Goal: Information Seeking & Learning: Learn about a topic

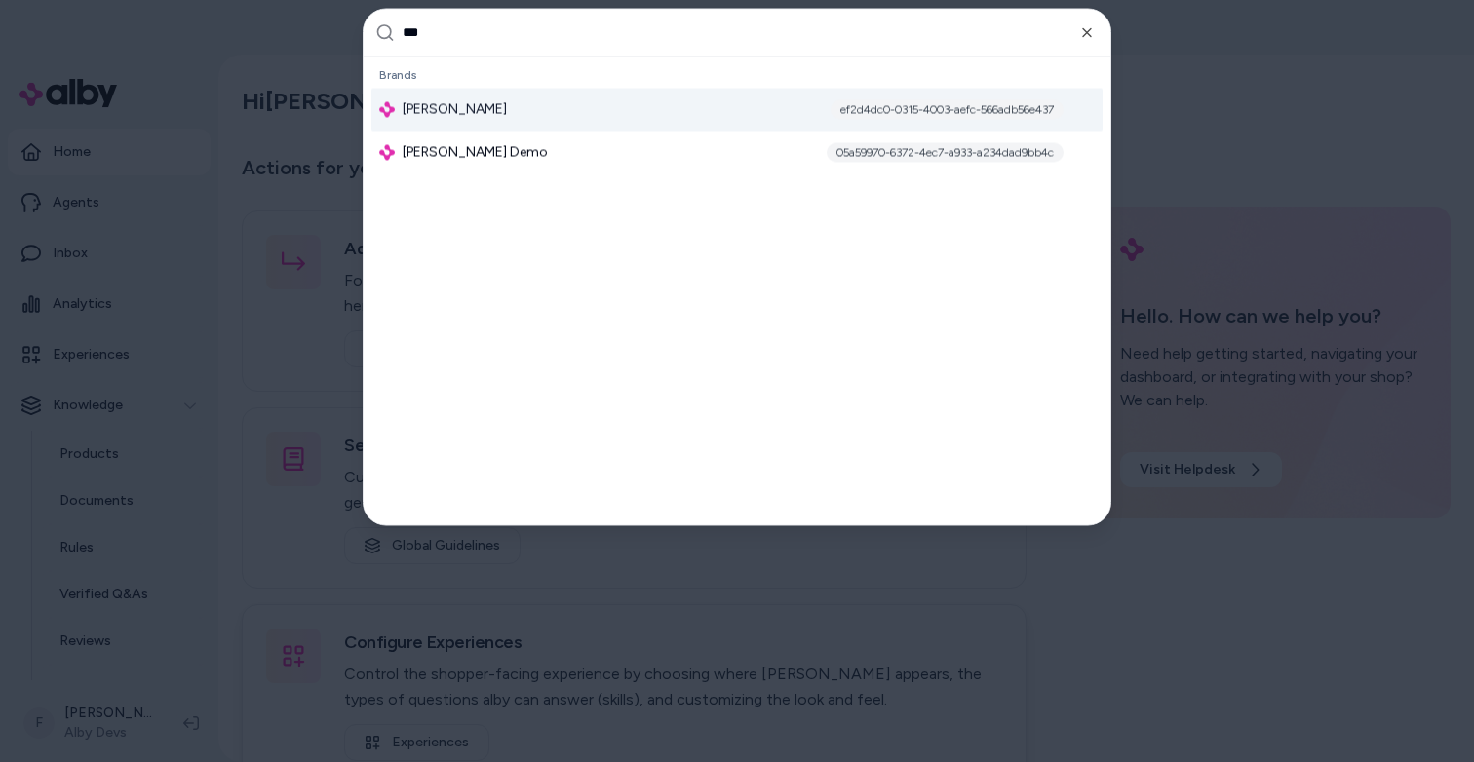
type input "****"
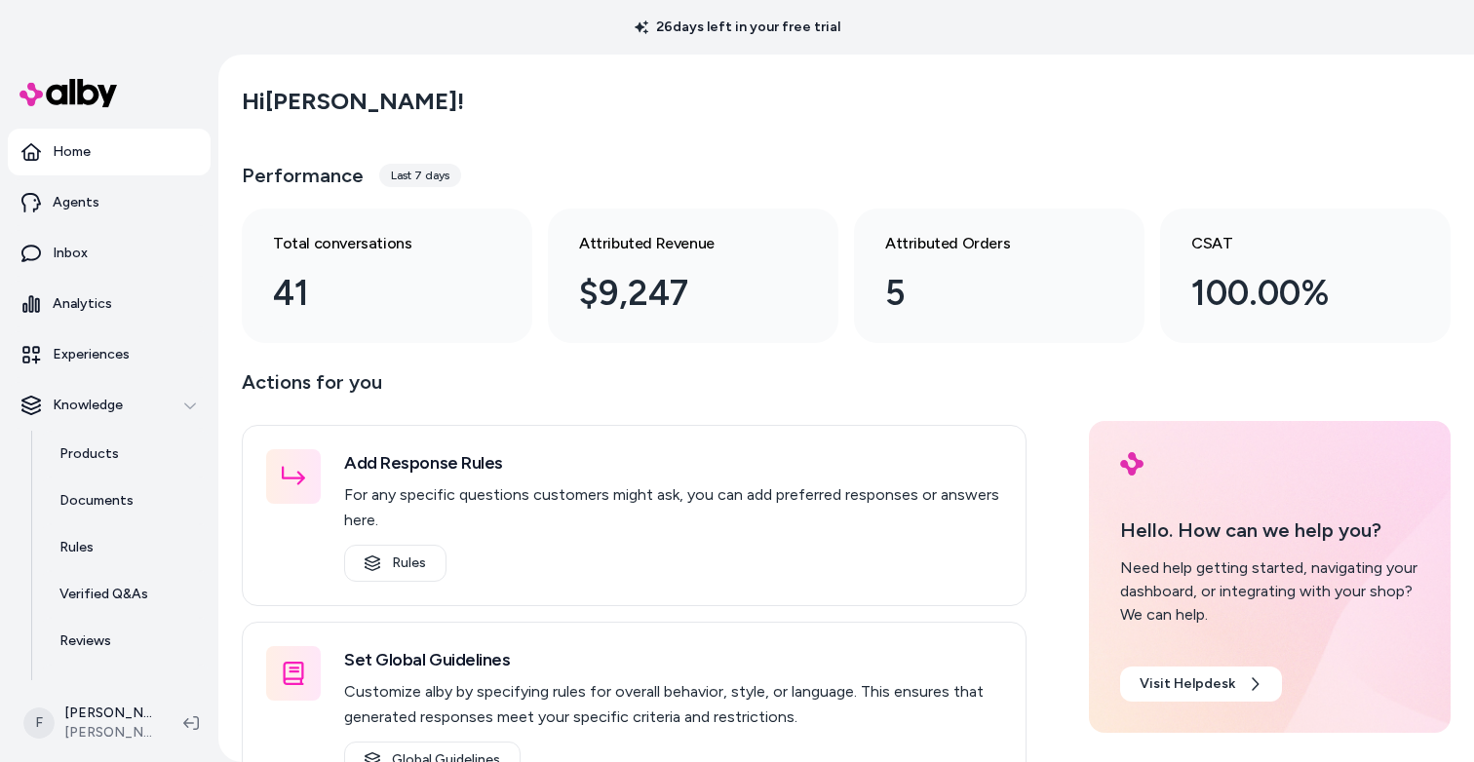
click at [595, 77] on div "Hi Filipe !" at bounding box center [846, 101] width 1209 height 55
click at [107, 720] on html "26 days left in your free trial Home Agents Inbox Analytics Experiences Knowled…" at bounding box center [737, 381] width 1474 height 762
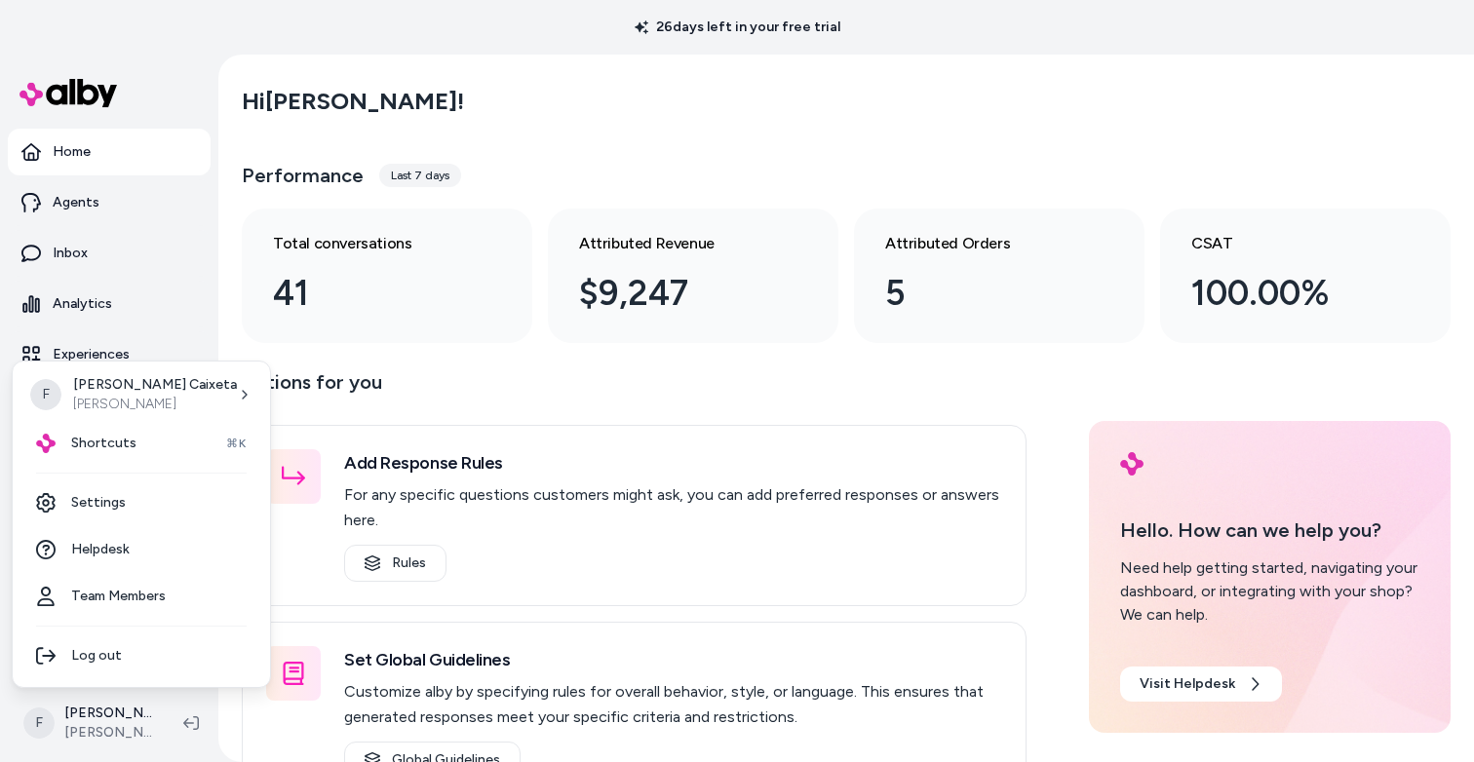
click at [107, 721] on html "26 days left in your free trial Home Agents Inbox Analytics Experiences Knowled…" at bounding box center [737, 381] width 1474 height 762
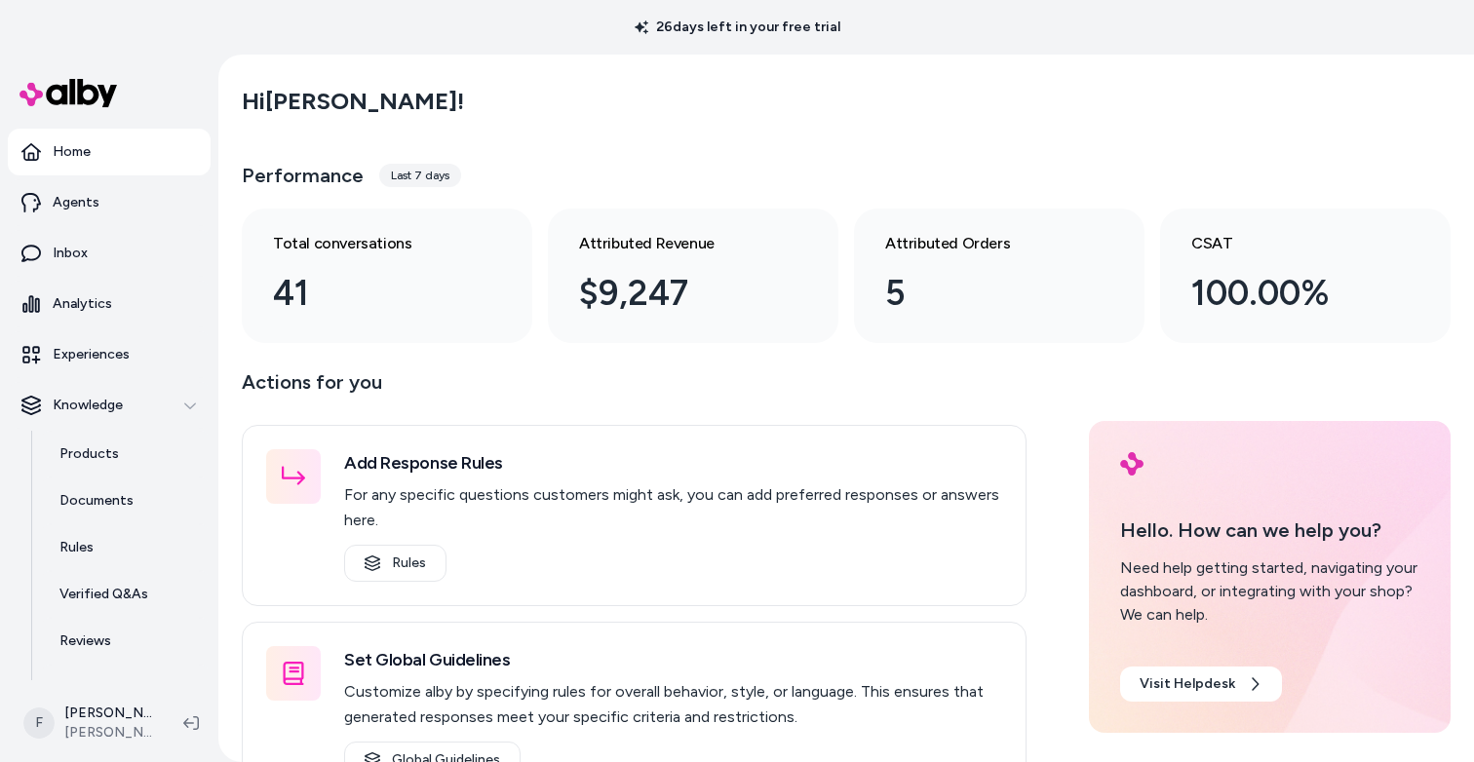
click at [606, 58] on main "Hi Filipe ! Performance Last 7 days Total conversations 41 Attributed Revenue $…" at bounding box center [846, 537] width 1248 height 965
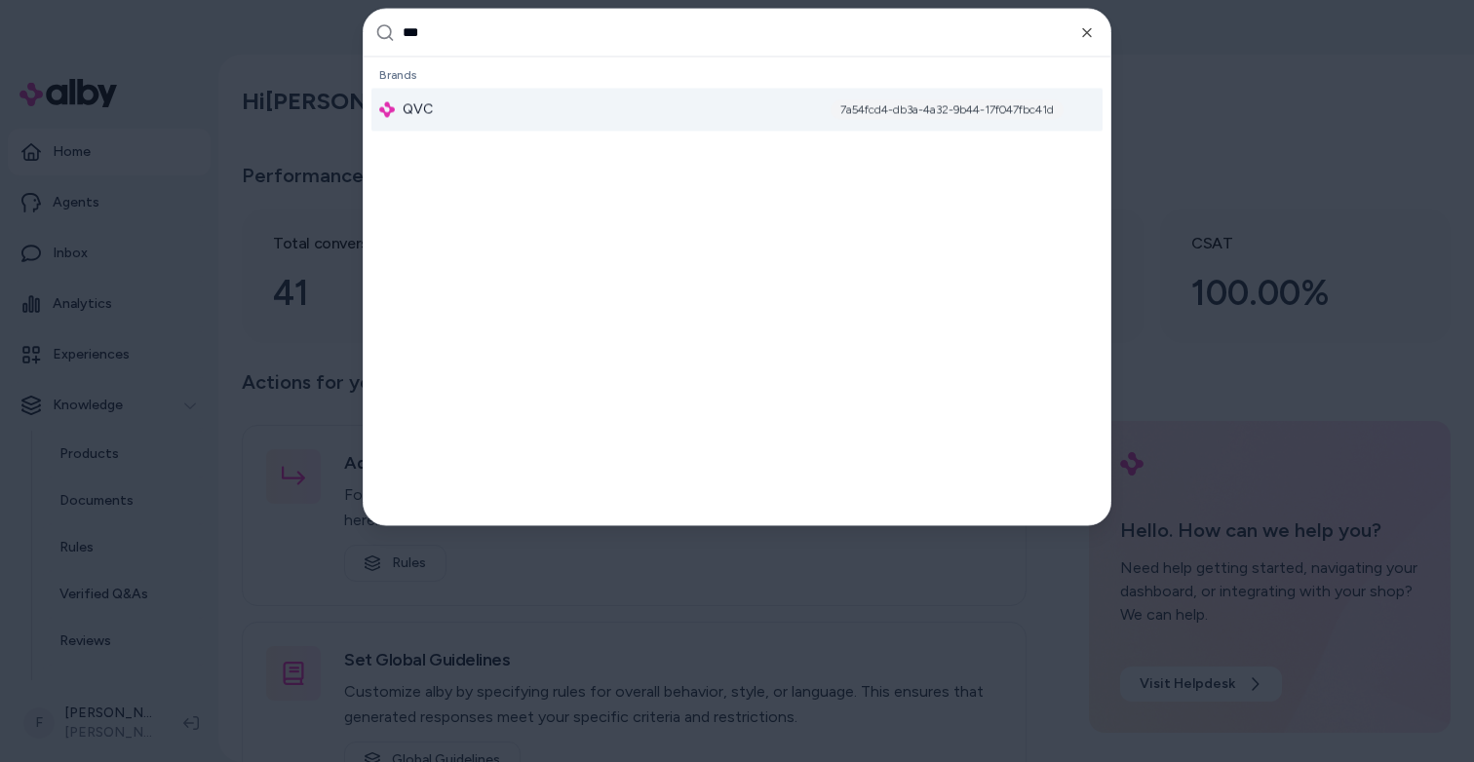
type input "***"
click at [590, 119] on div "QVC 7a54fcd4-db3a-4a32-9b44-17f047fbc41d" at bounding box center [736, 109] width 731 height 43
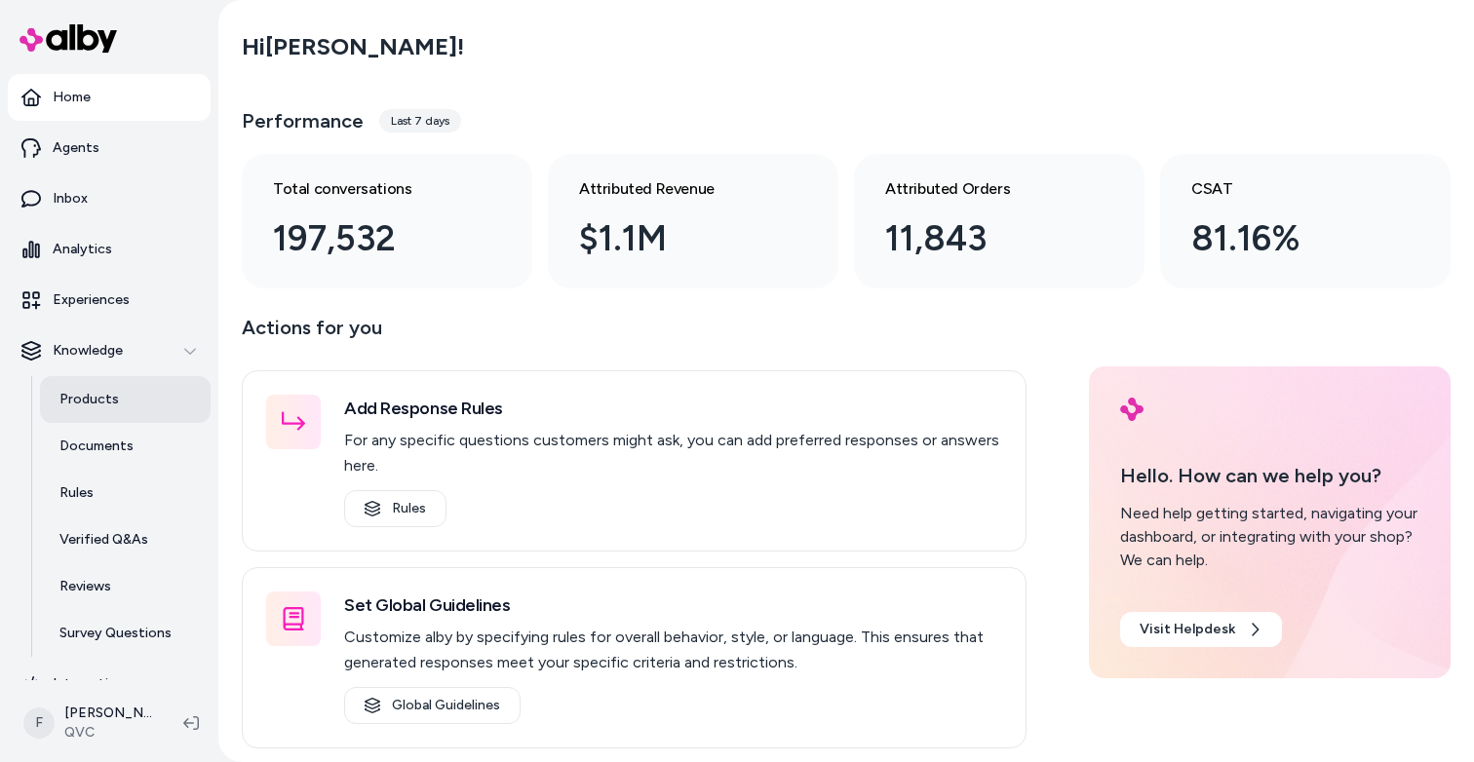
click at [120, 397] on link "Products" at bounding box center [125, 399] width 171 height 47
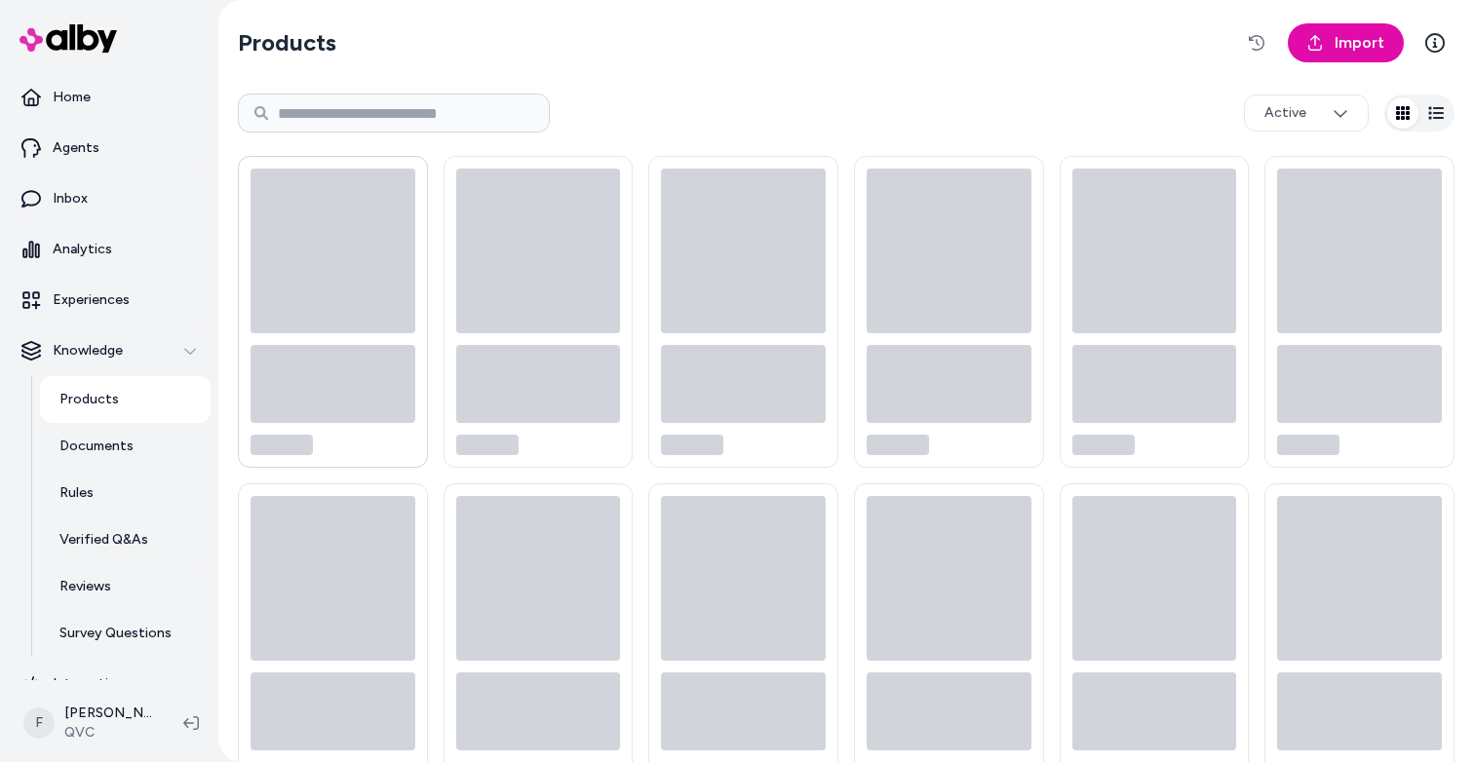
click at [340, 263] on icon at bounding box center [333, 251] width 165 height 165
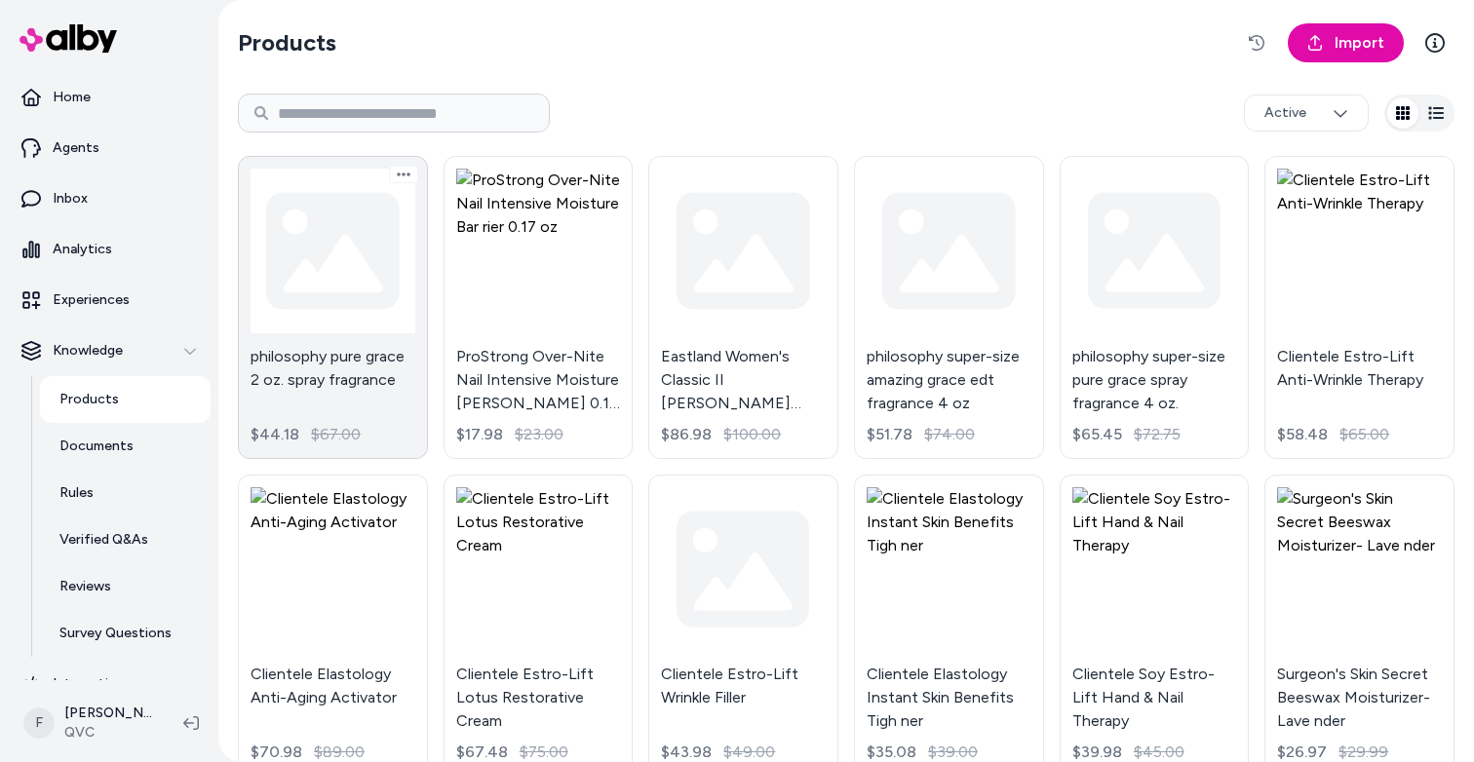
click at [331, 247] on link "philosophy pure grace 2 oz. spray fragrance $44.18 $67.00" at bounding box center [333, 307] width 190 height 303
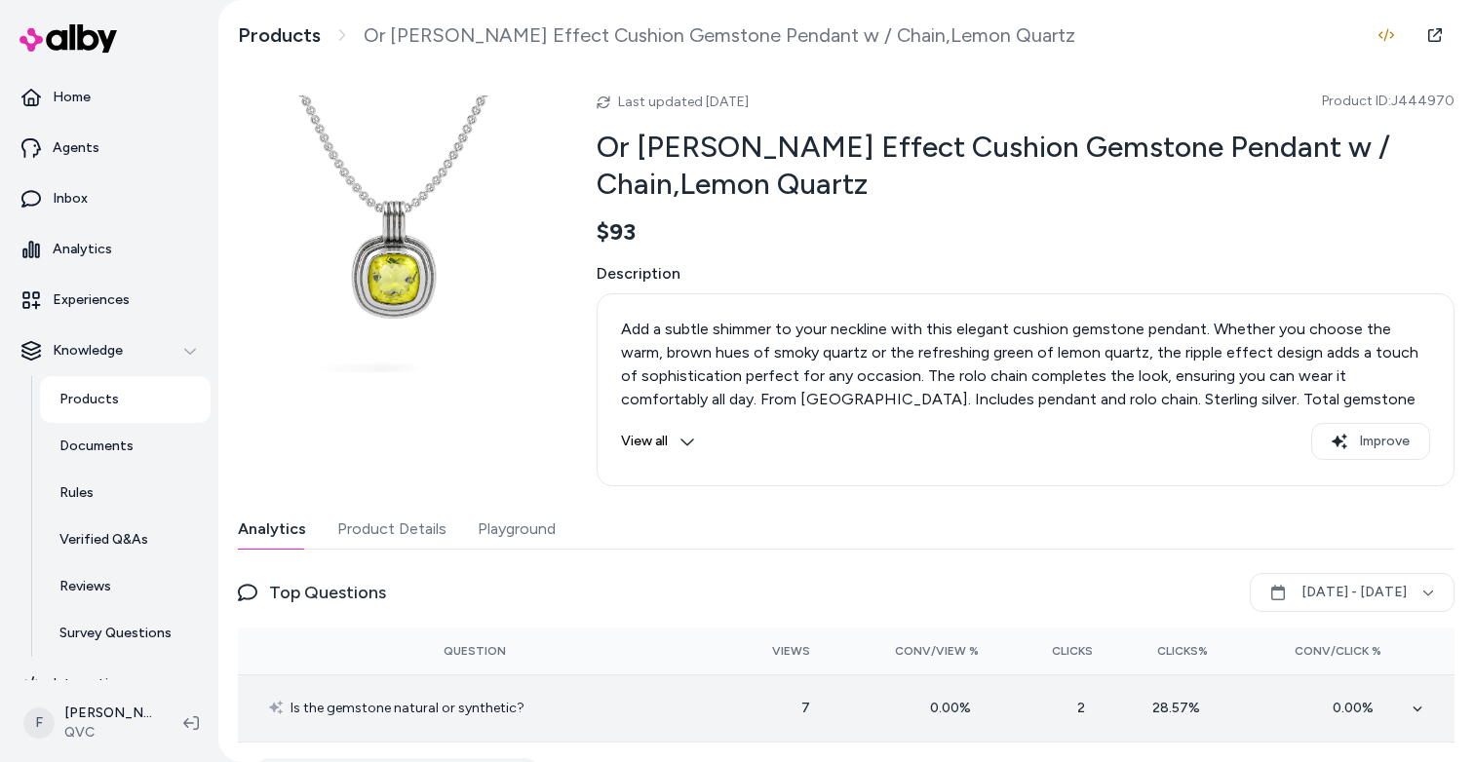
scroll to position [76, 0]
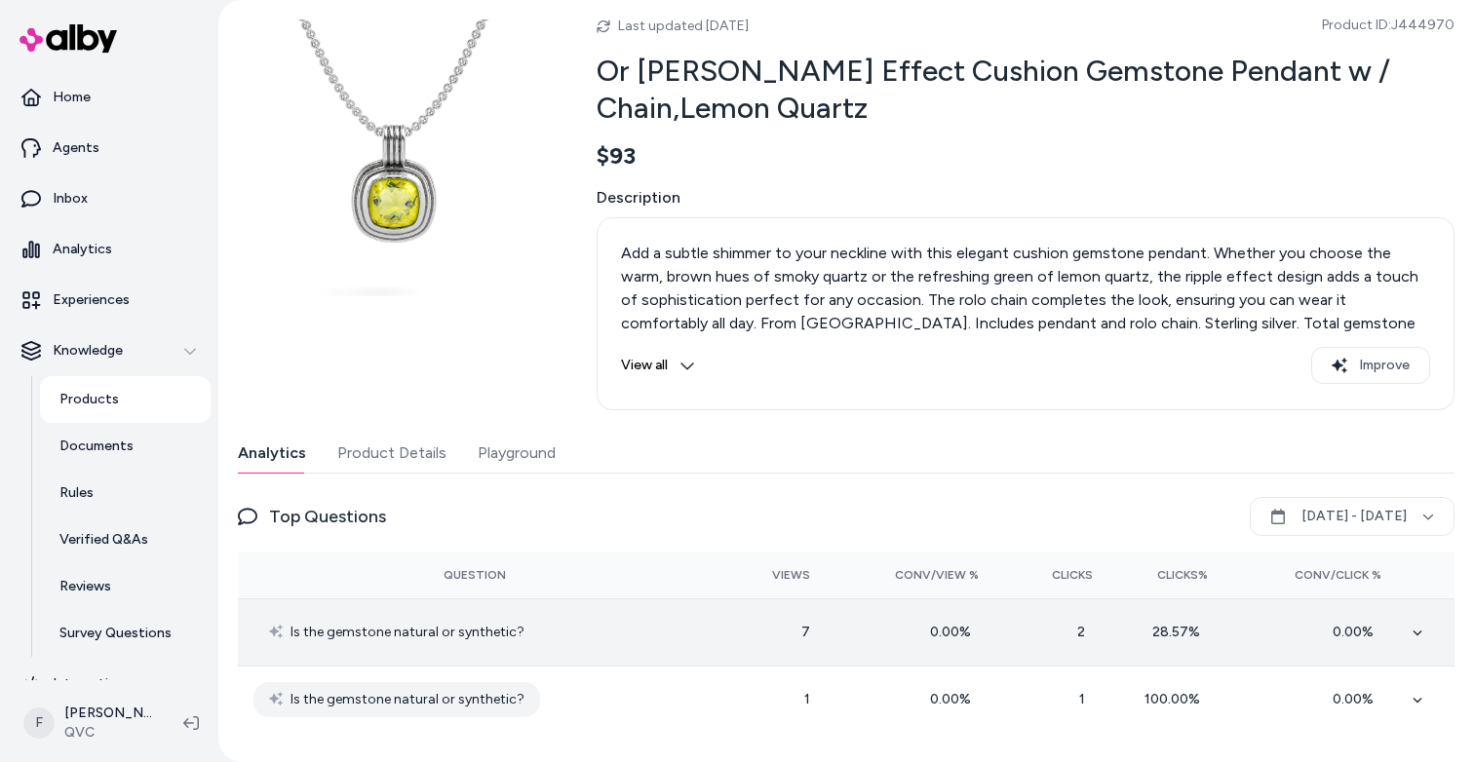
click at [1413, 631] on icon at bounding box center [1418, 633] width 10 height 10
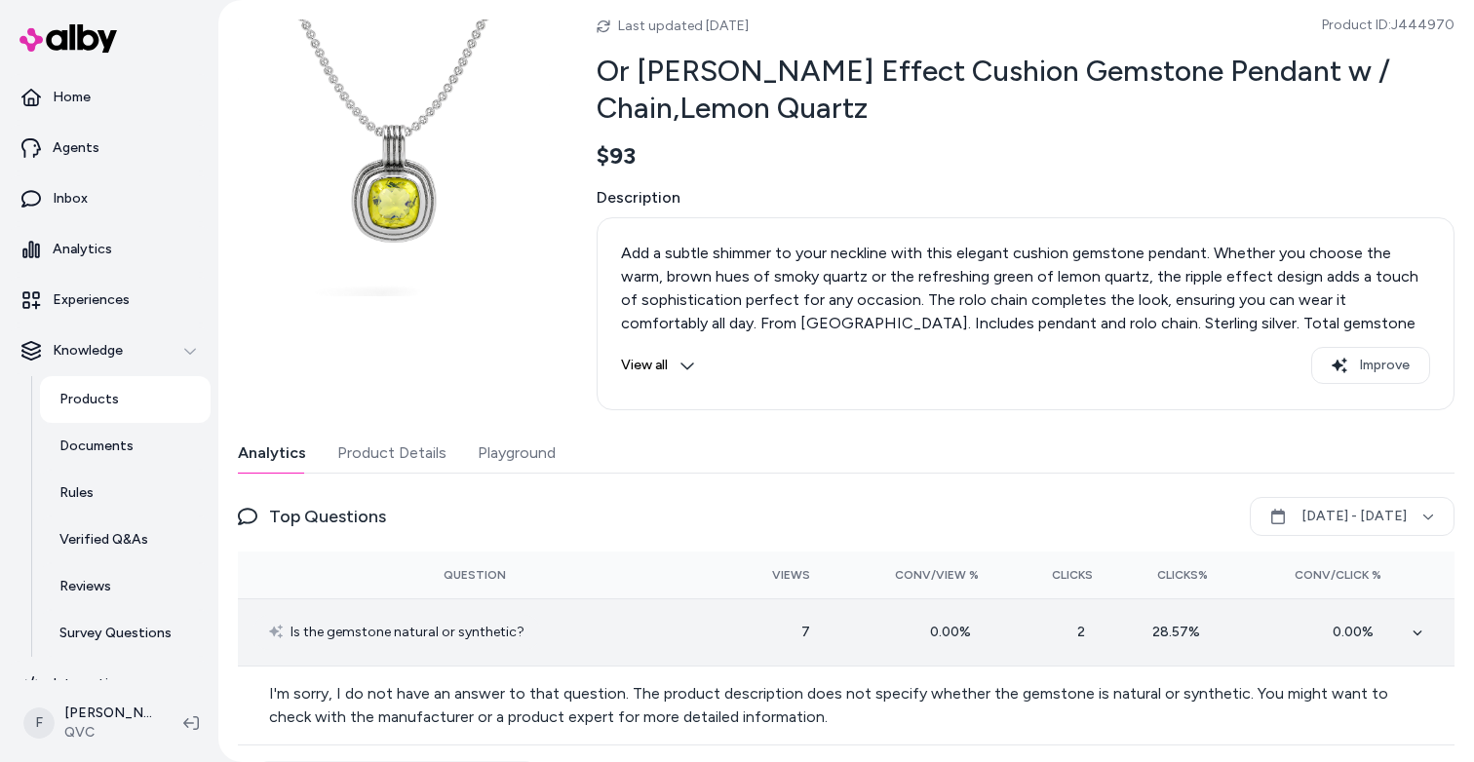
scroll to position [140, 0]
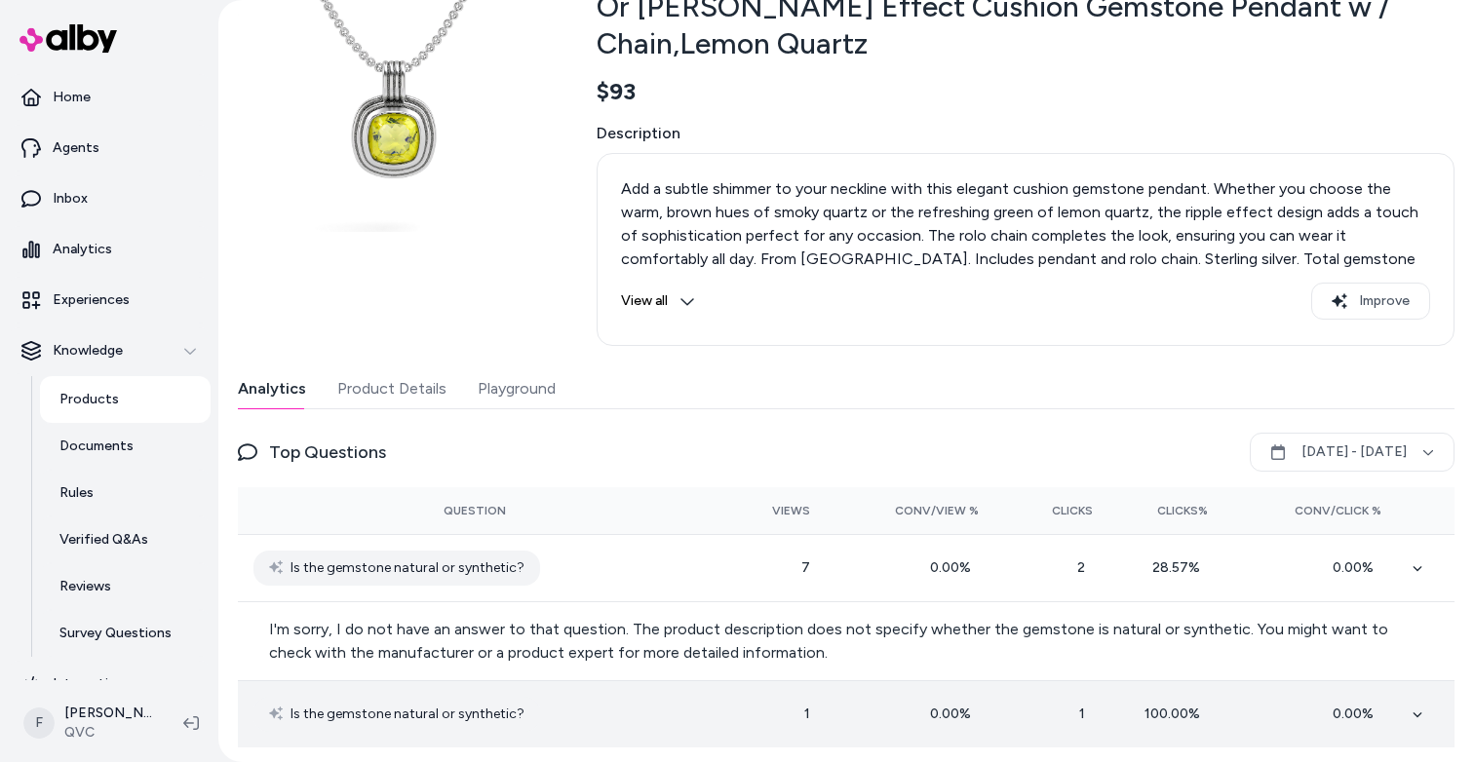
click at [1413, 710] on icon at bounding box center [1418, 715] width 10 height 10
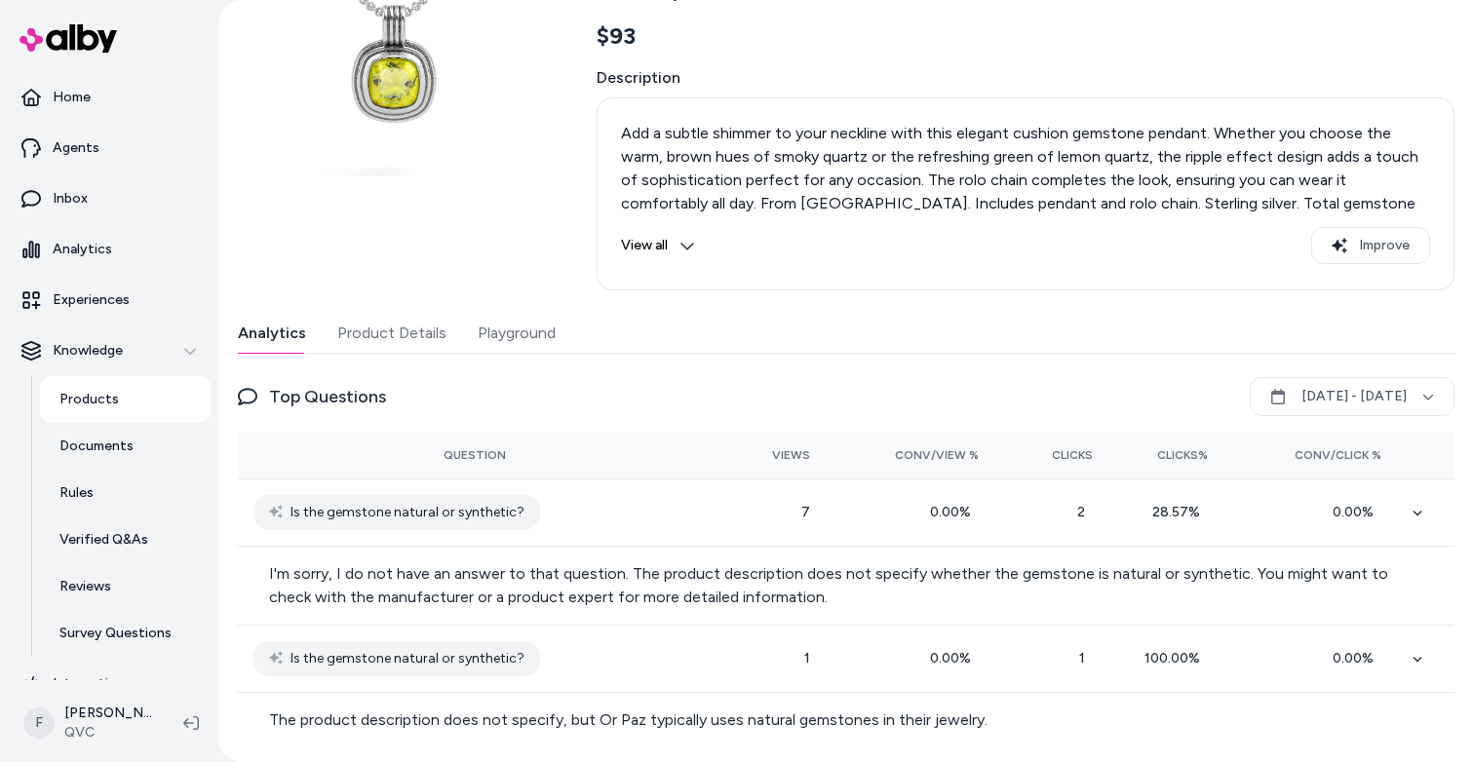
click at [375, 333] on button "Product Details" at bounding box center [391, 333] width 109 height 39
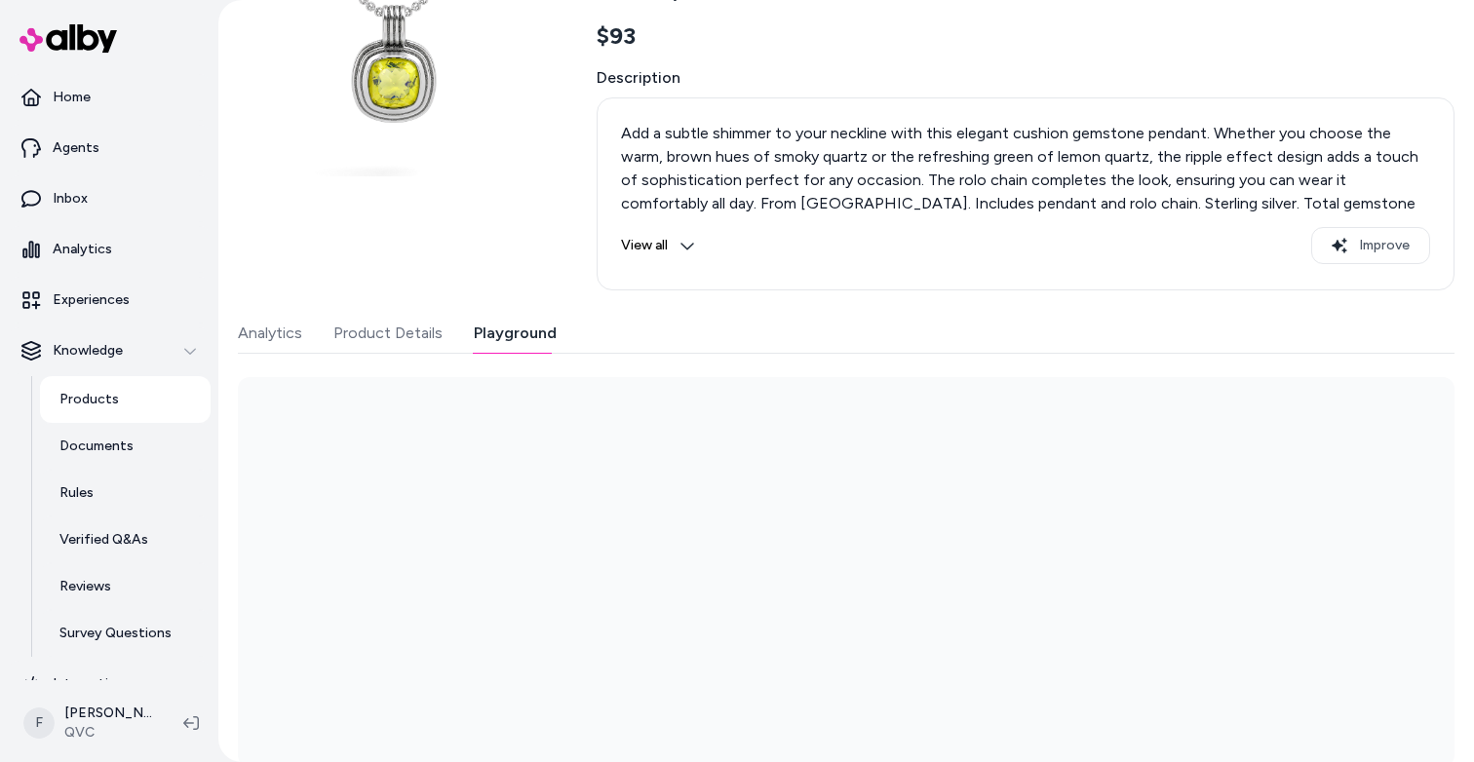
click at [496, 330] on button "Playground" at bounding box center [515, 333] width 83 height 39
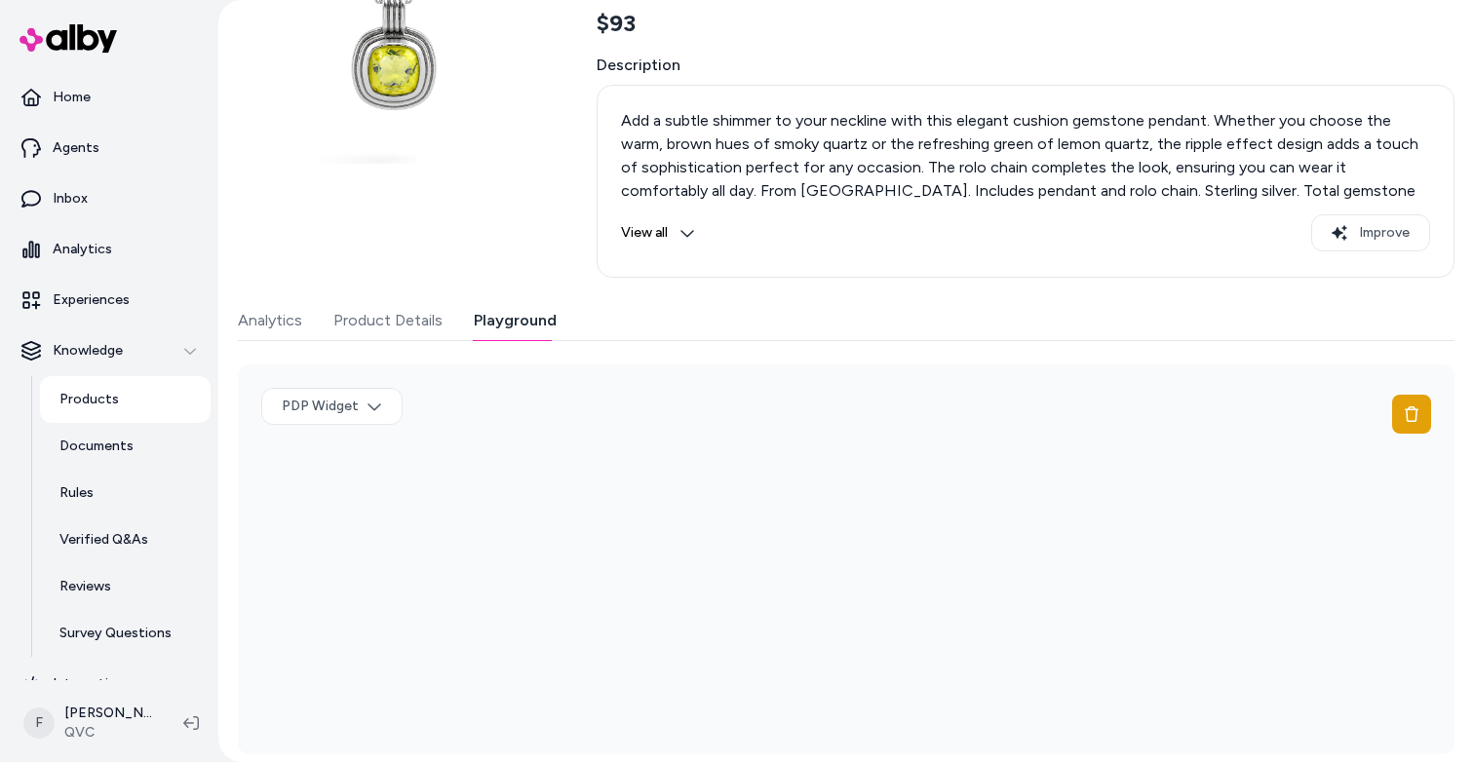
scroll to position [216, 0]
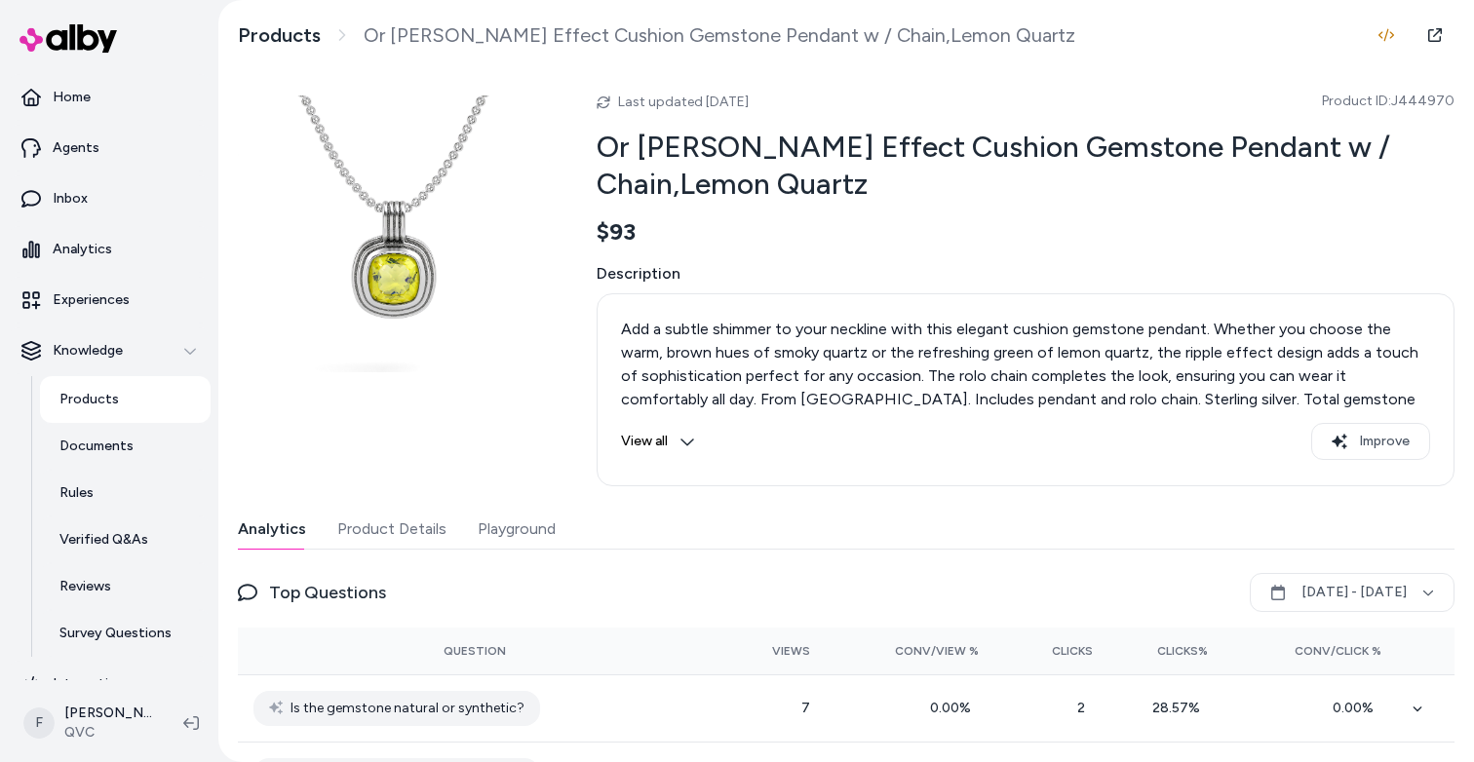
scroll to position [76, 0]
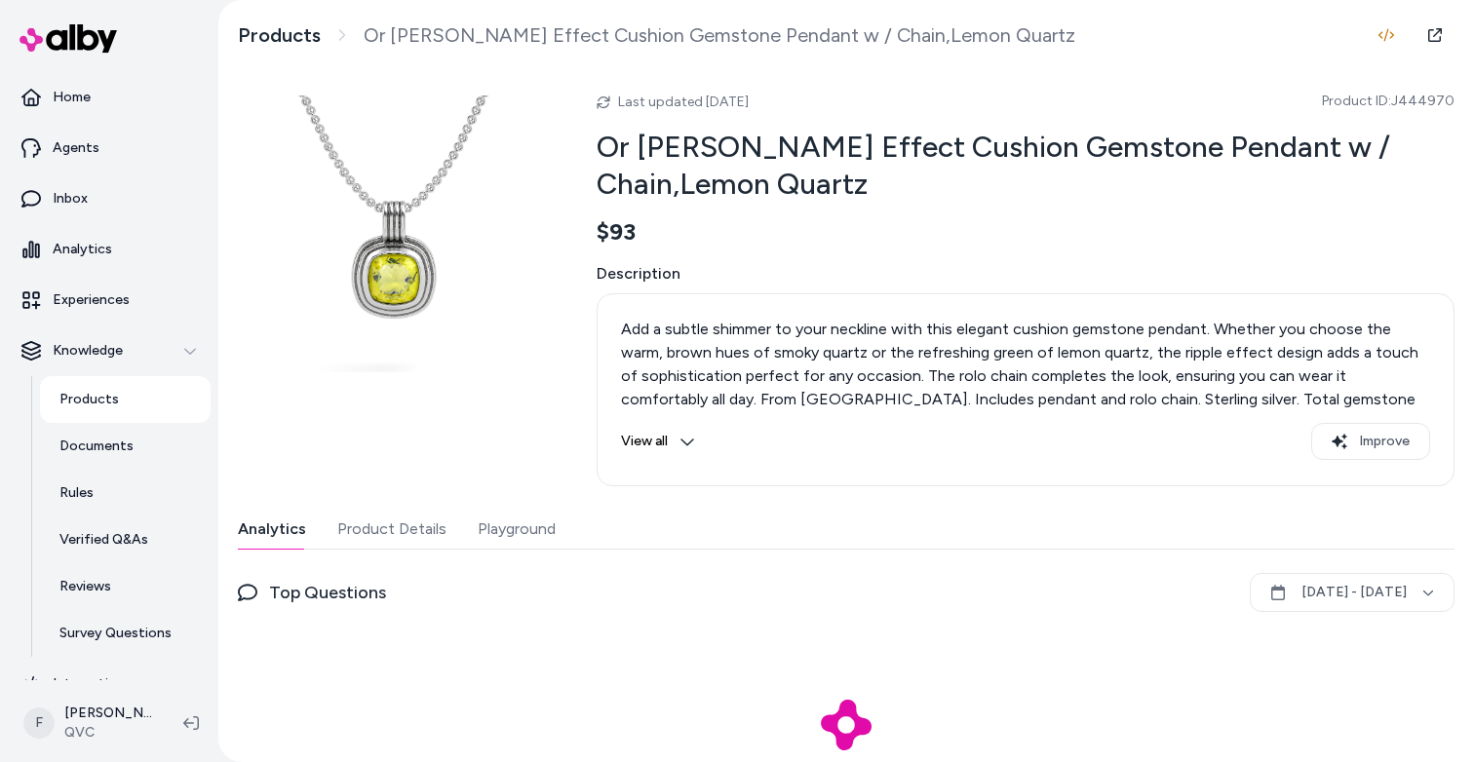
scroll to position [76, 0]
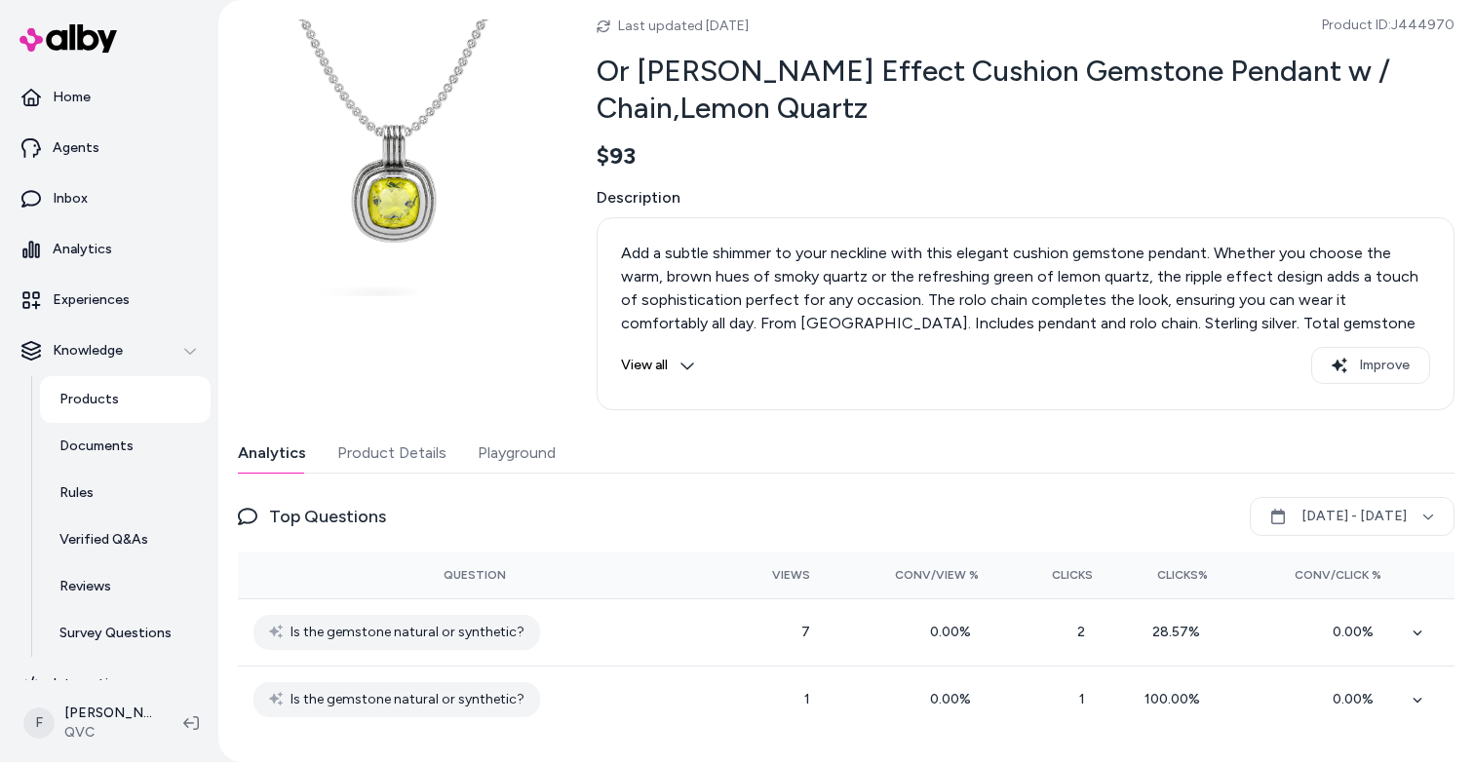
click at [388, 450] on button "Product Details" at bounding box center [391, 453] width 109 height 39
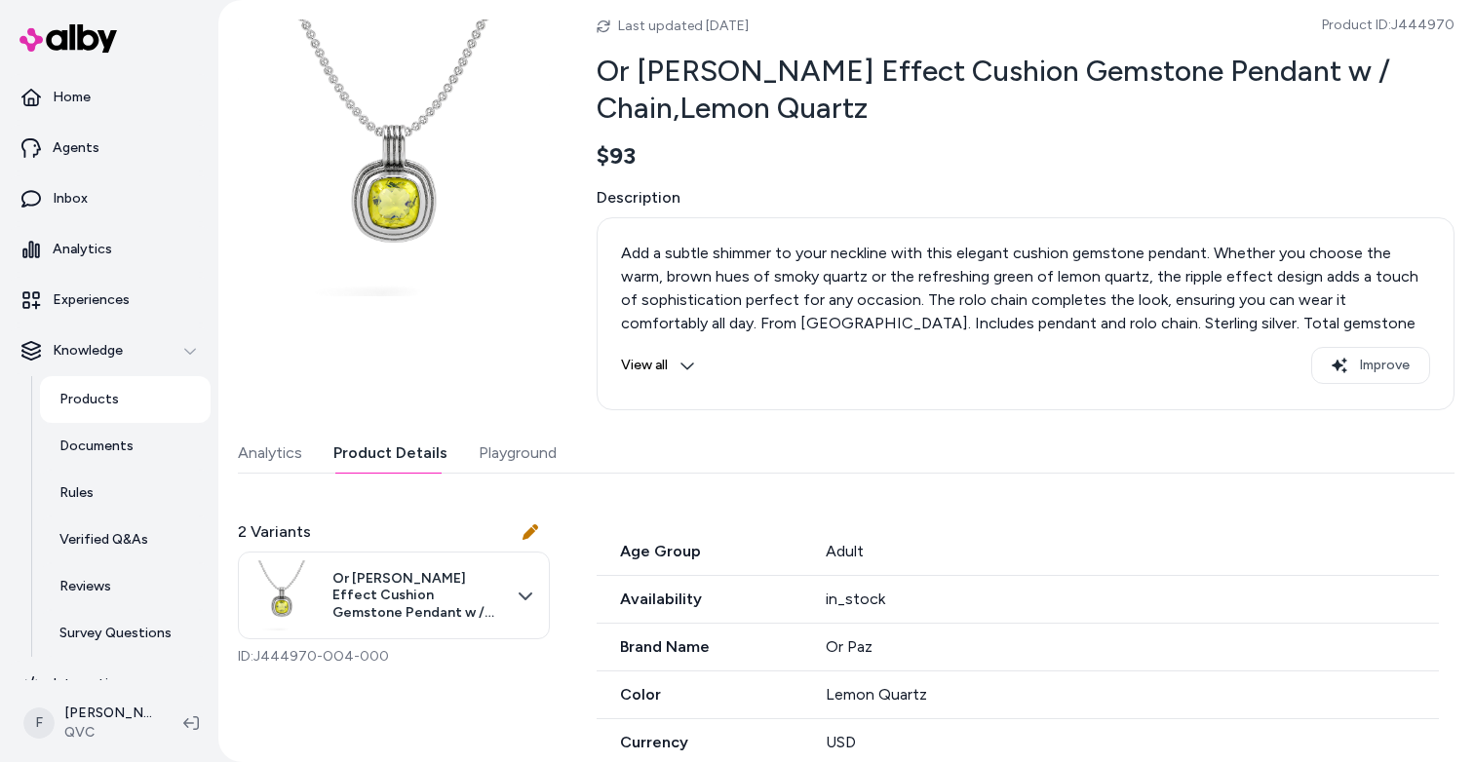
click at [503, 455] on button "Playground" at bounding box center [518, 453] width 78 height 39
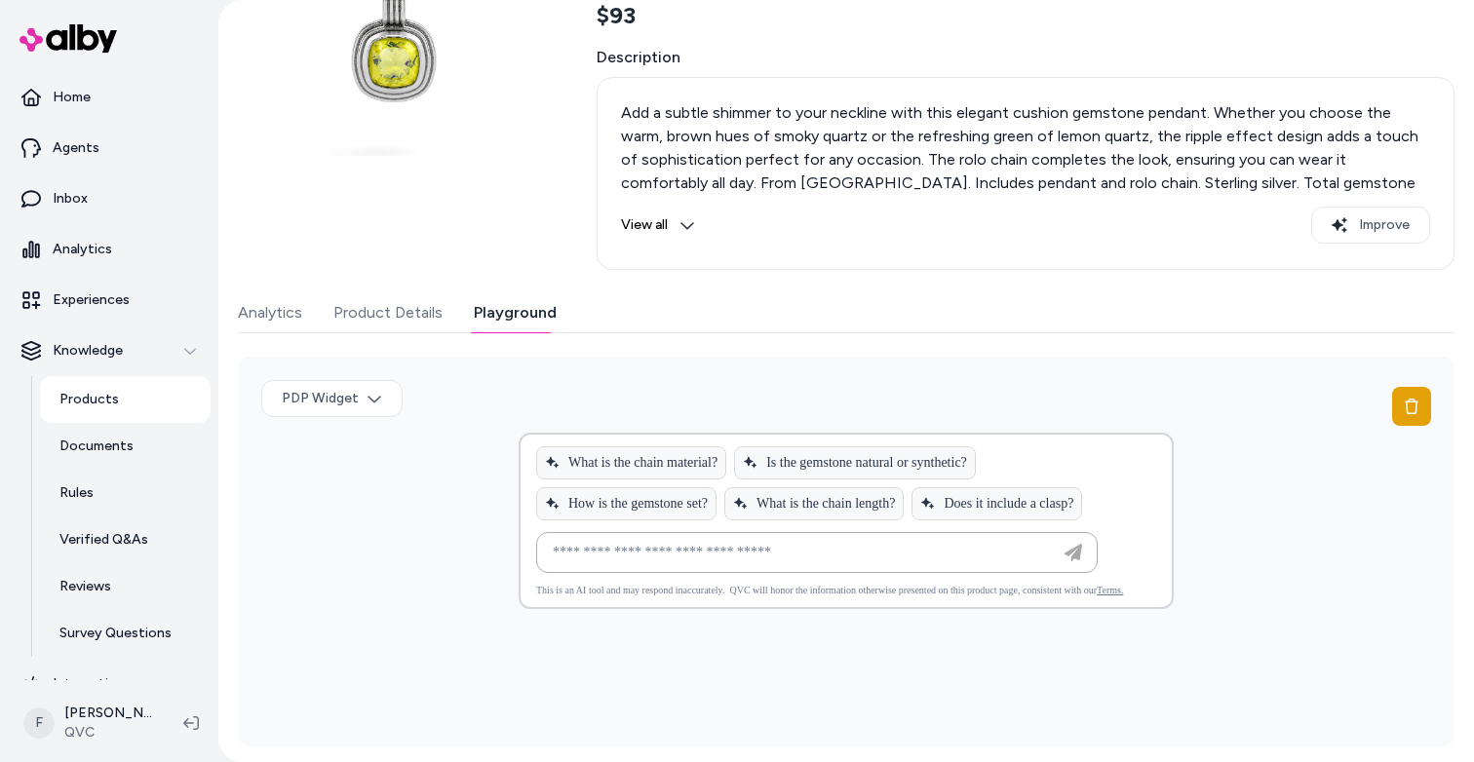
scroll to position [0, 0]
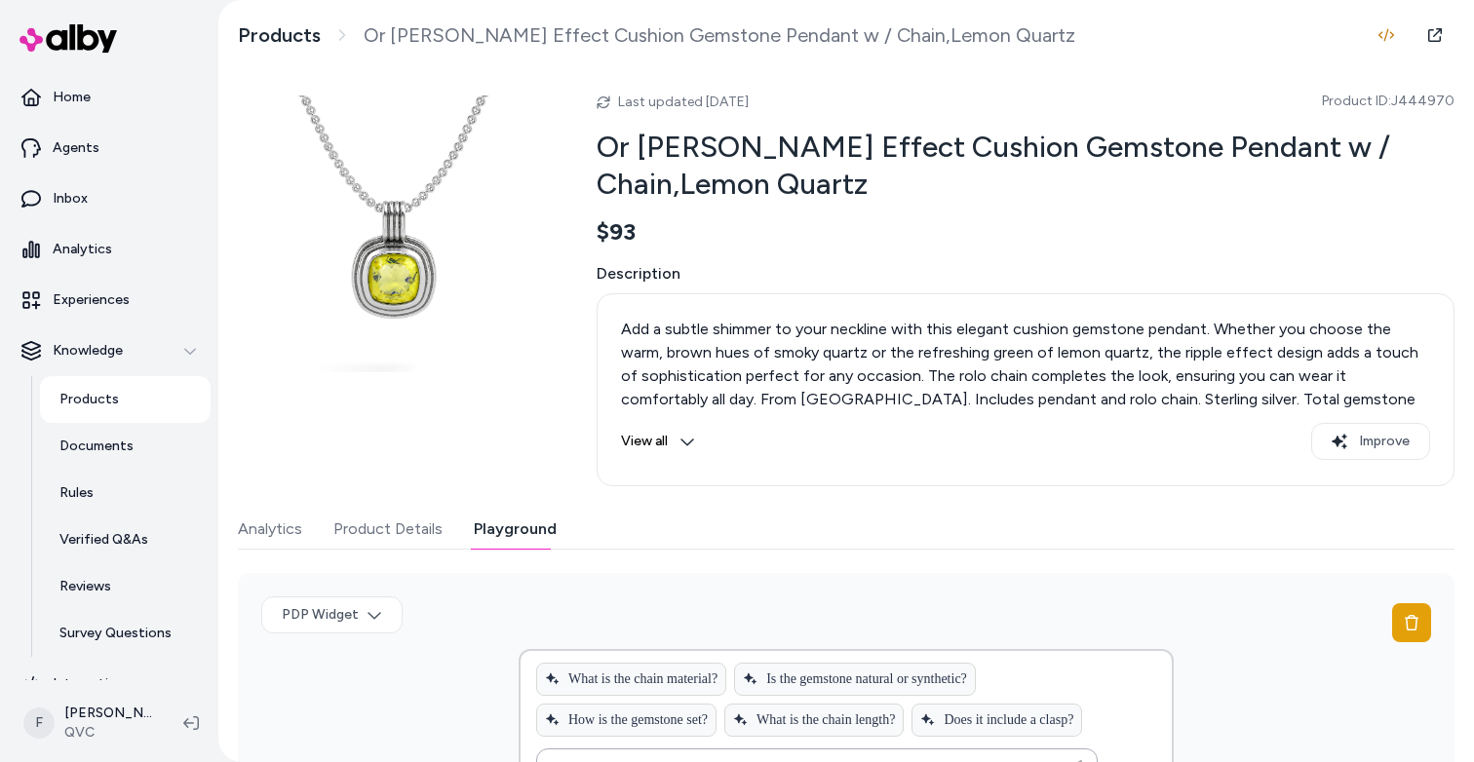
click at [781, 164] on h2 "Or [PERSON_NAME] Effect Cushion Gemstone Pendant w / Chain,Lemon Quartz" at bounding box center [1026, 165] width 858 height 73
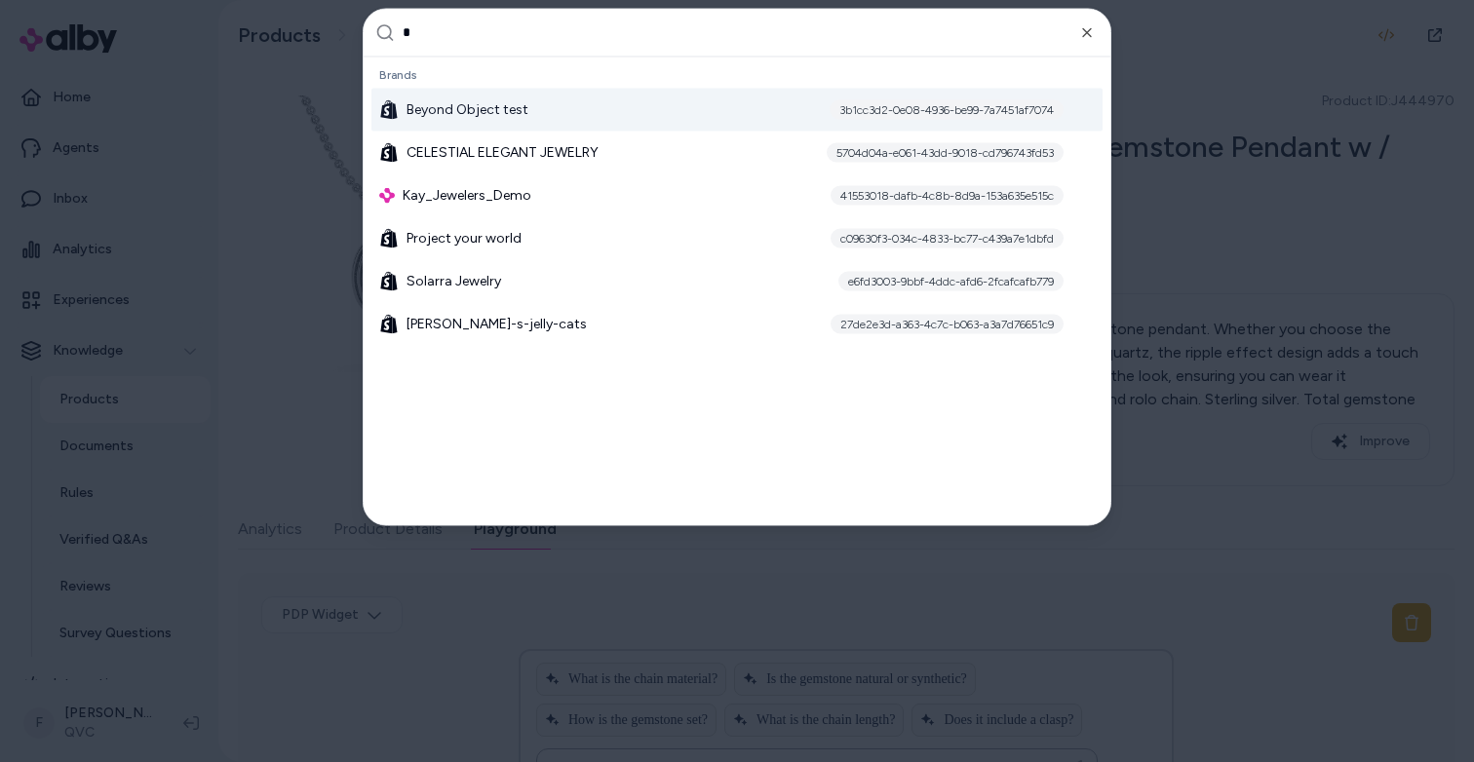
type input "**"
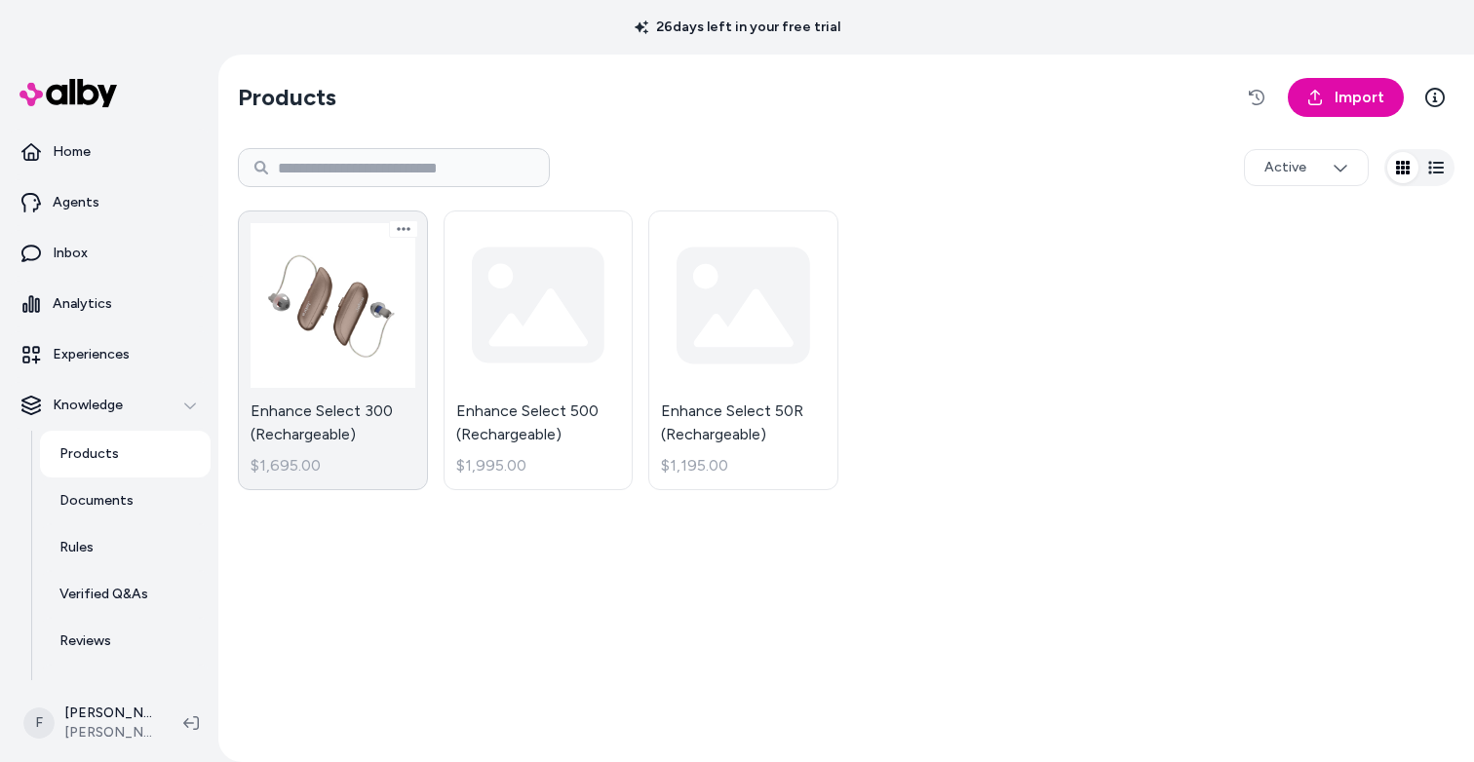
click at [330, 321] on link "Enhance Select 300 (Rechargeable) $1,695.00" at bounding box center [333, 351] width 190 height 280
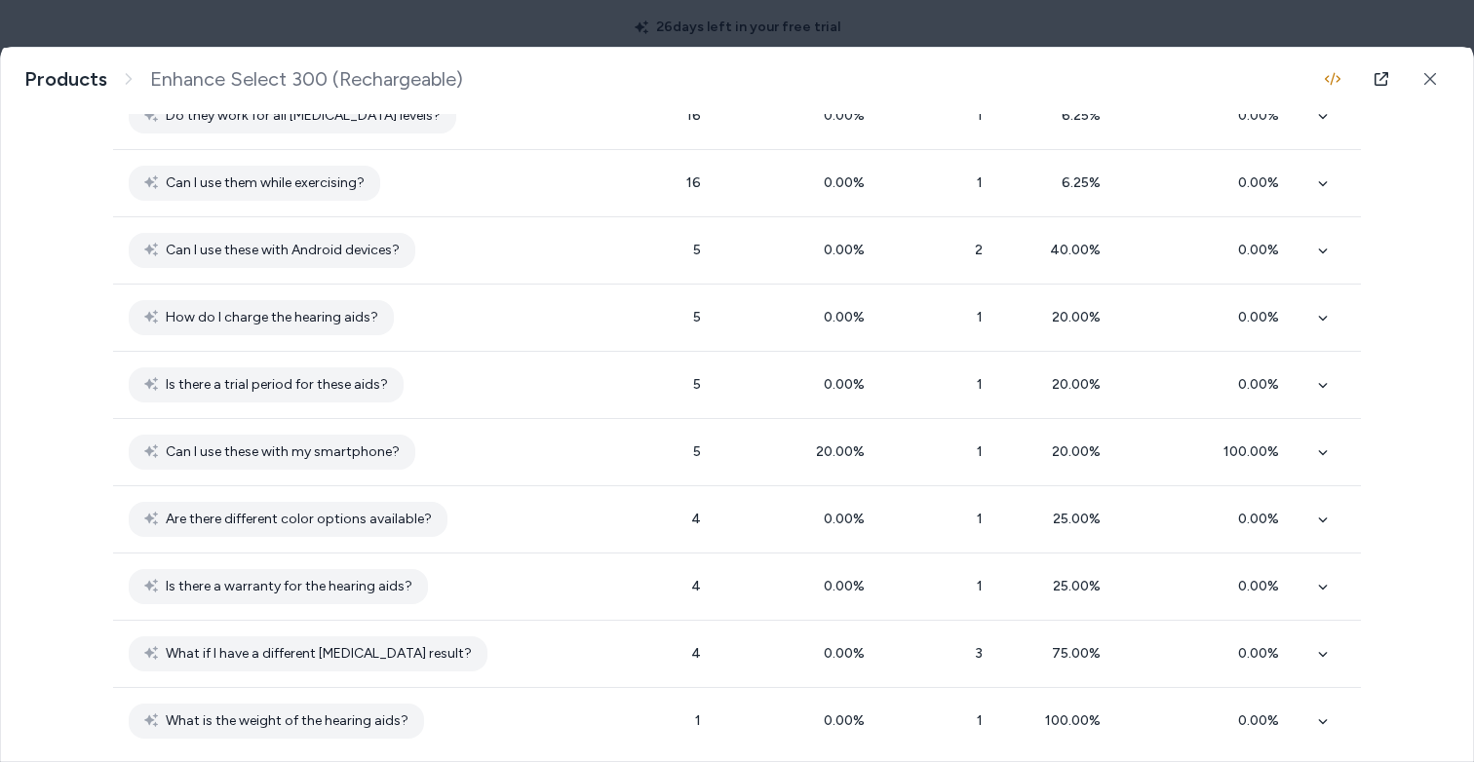
scroll to position [252, 0]
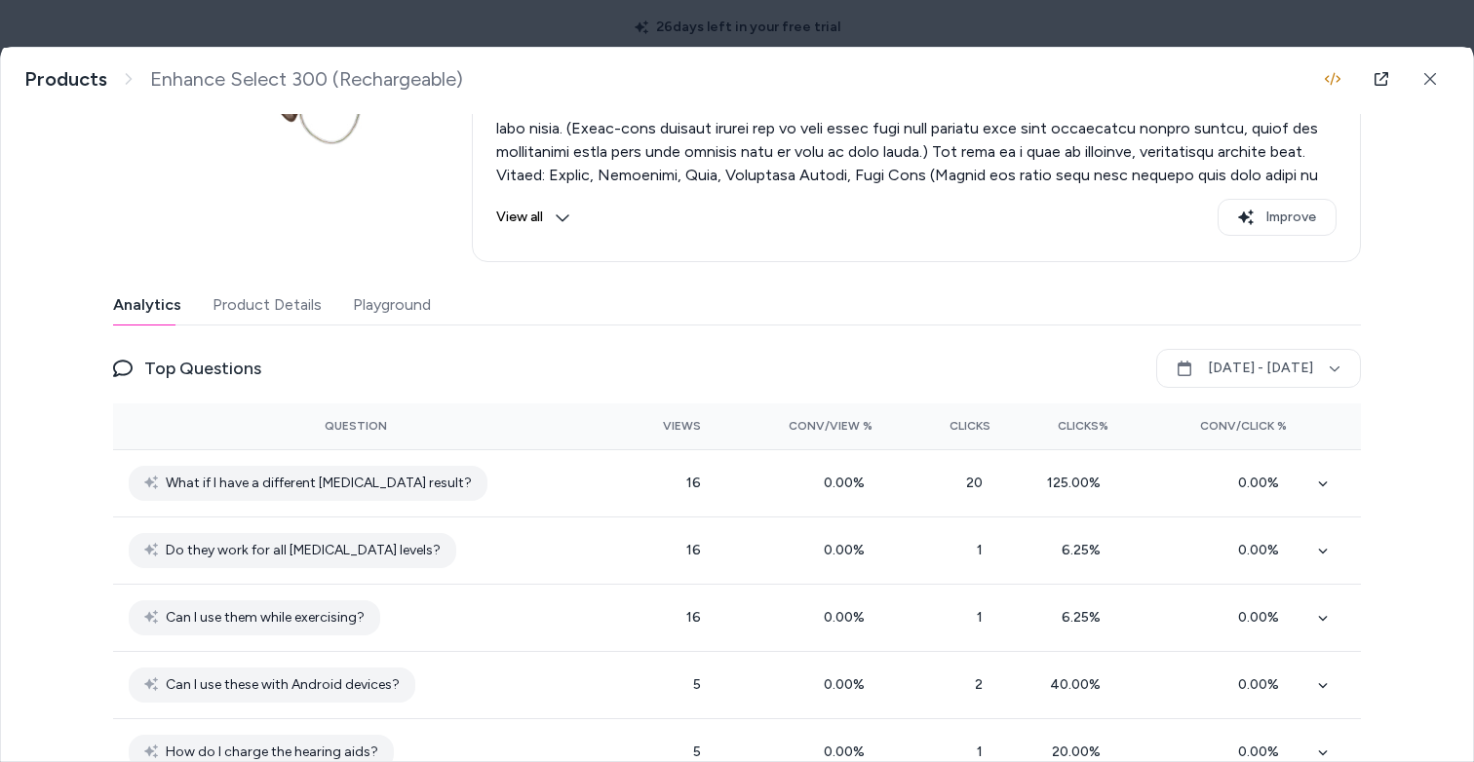
click at [354, 306] on button "Playground" at bounding box center [392, 305] width 78 height 39
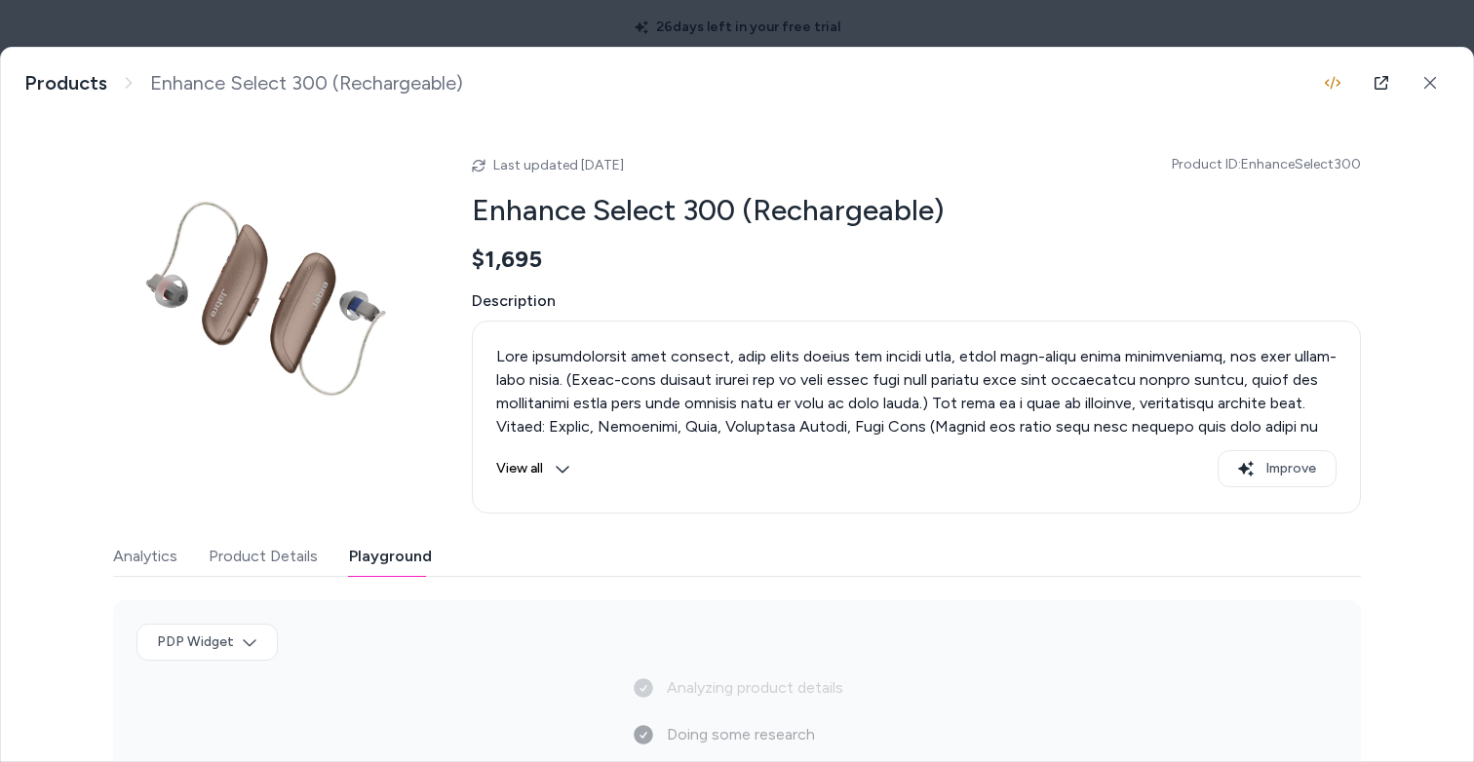
scroll to position [343, 0]
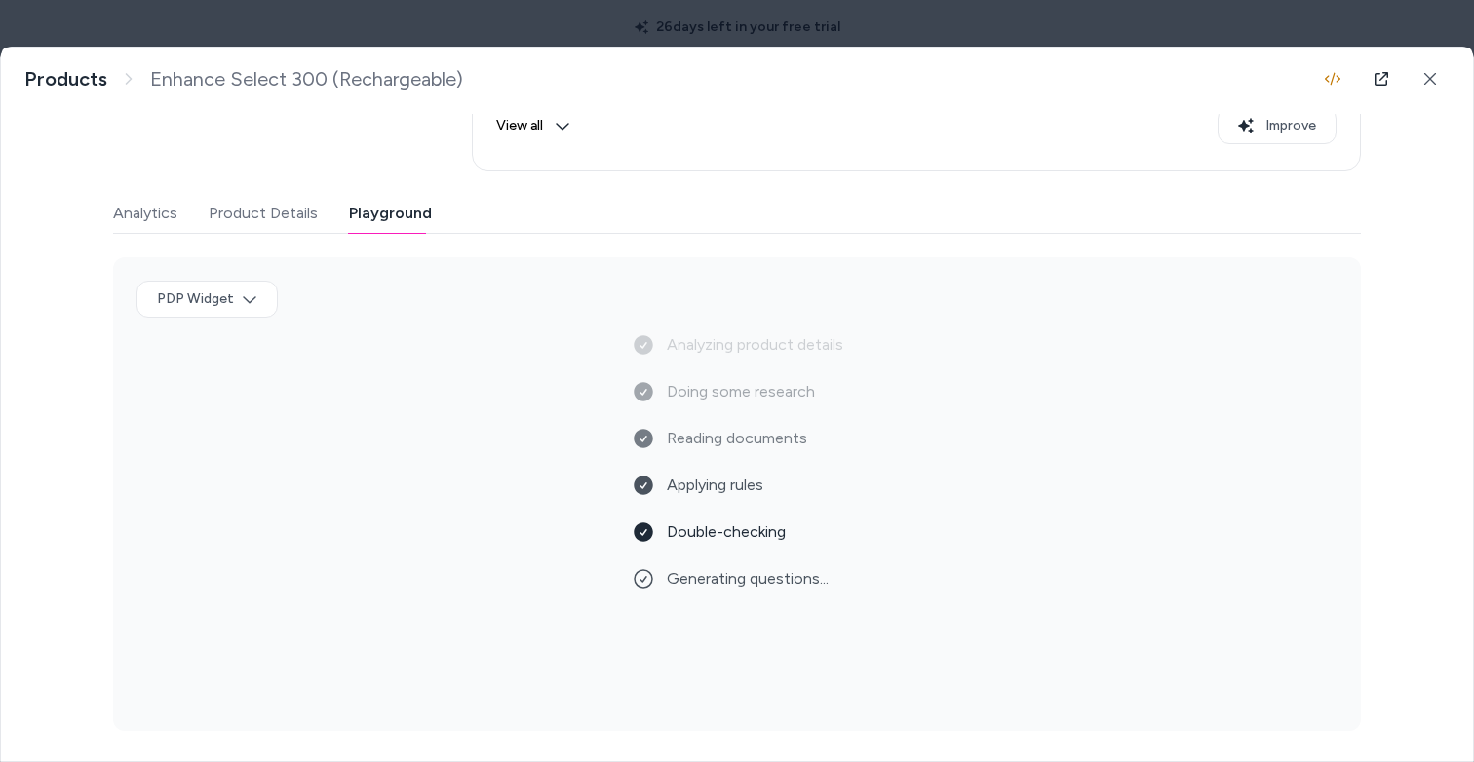
click at [146, 221] on button "Analytics" at bounding box center [145, 213] width 64 height 39
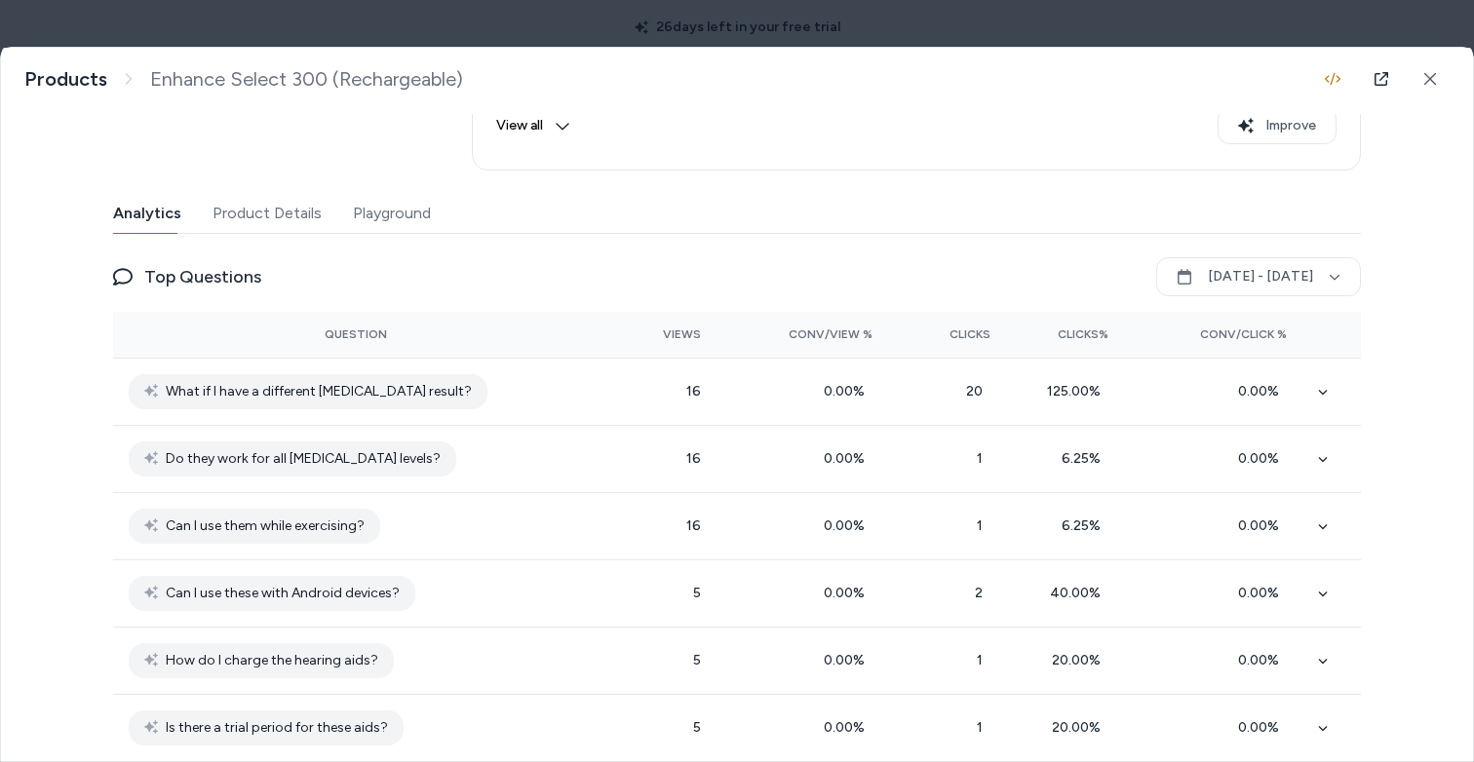
click at [525, 31] on body "26 days left in your free trial Home Agents Inbox Analytics Experiences Knowled…" at bounding box center [737, 381] width 1474 height 762
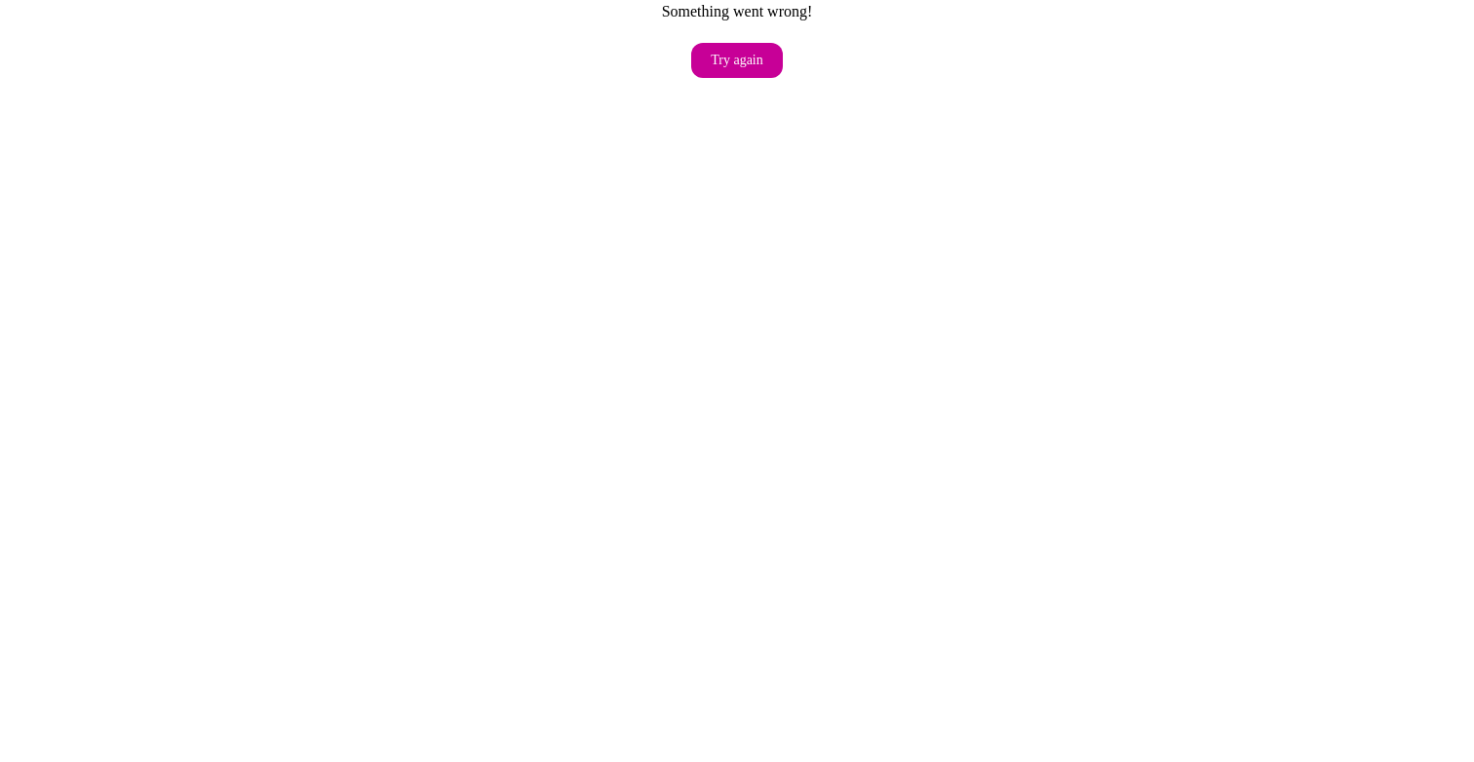
click at [725, 55] on button "Try again" at bounding box center [737, 60] width 92 height 35
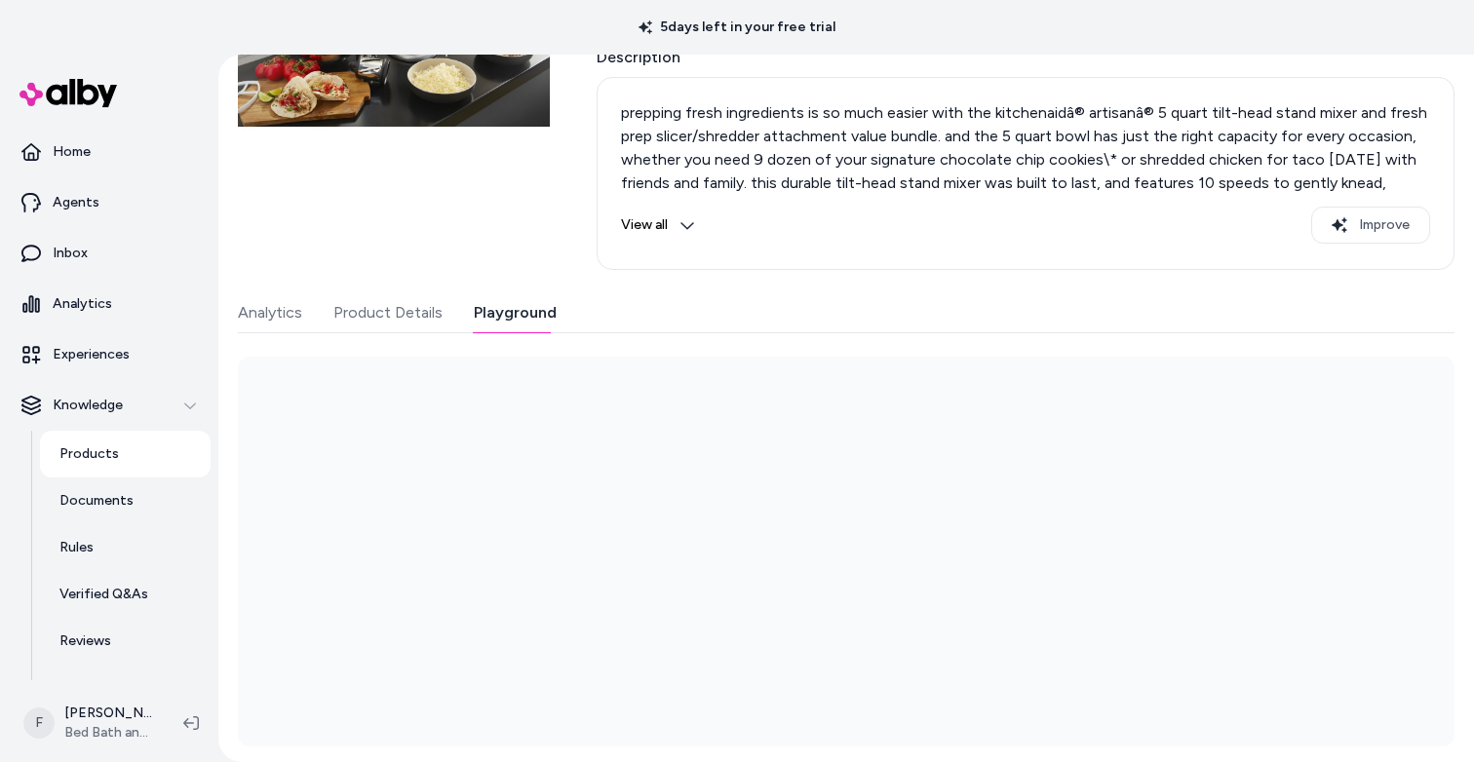
scroll to position [271, 0]
click at [505, 290] on div "Last updated [DATE] Product ID: 40195773 KitchenAid Value Bundle Artisan® Serie…" at bounding box center [846, 304] width 1217 height 885
click at [275, 313] on button "Analytics" at bounding box center [270, 312] width 64 height 39
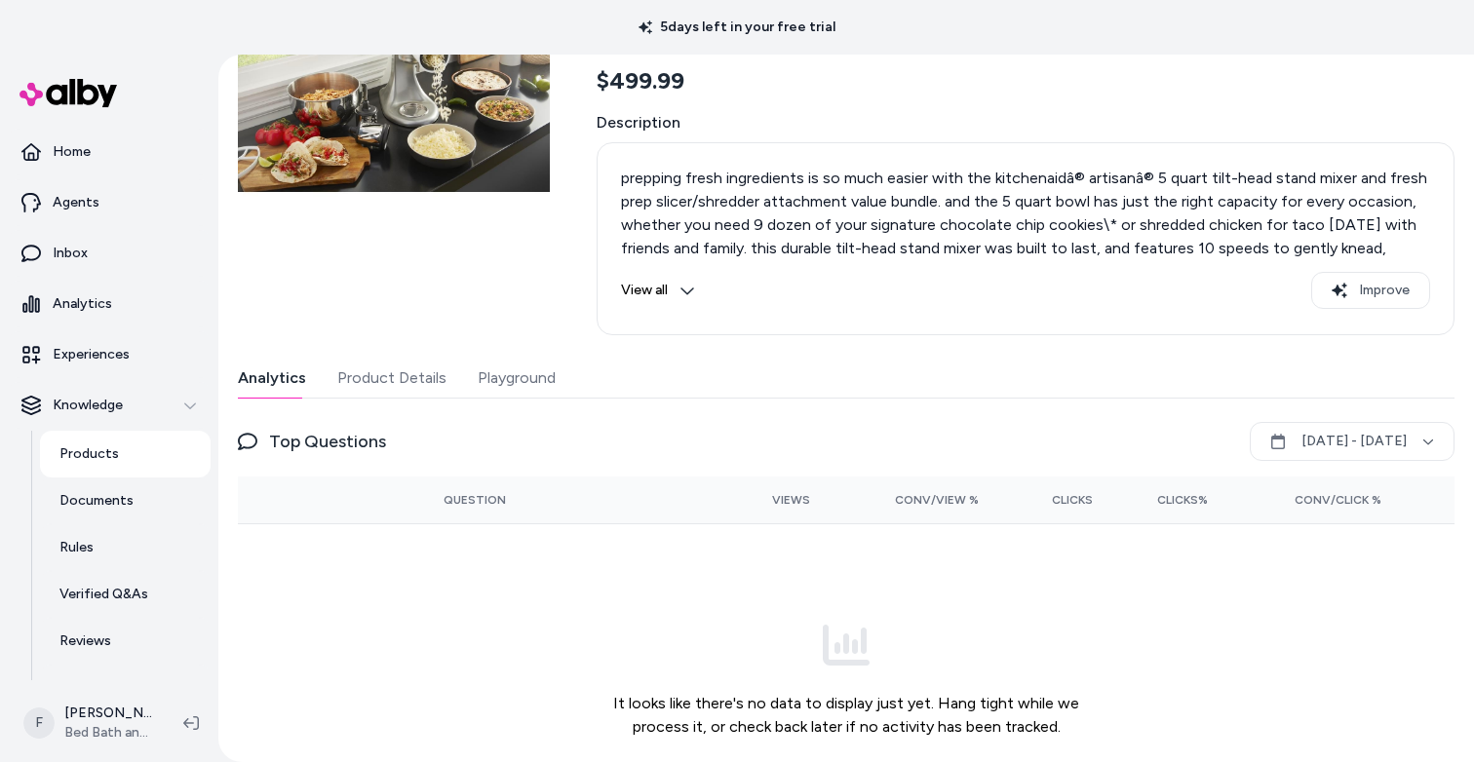
scroll to position [0, 0]
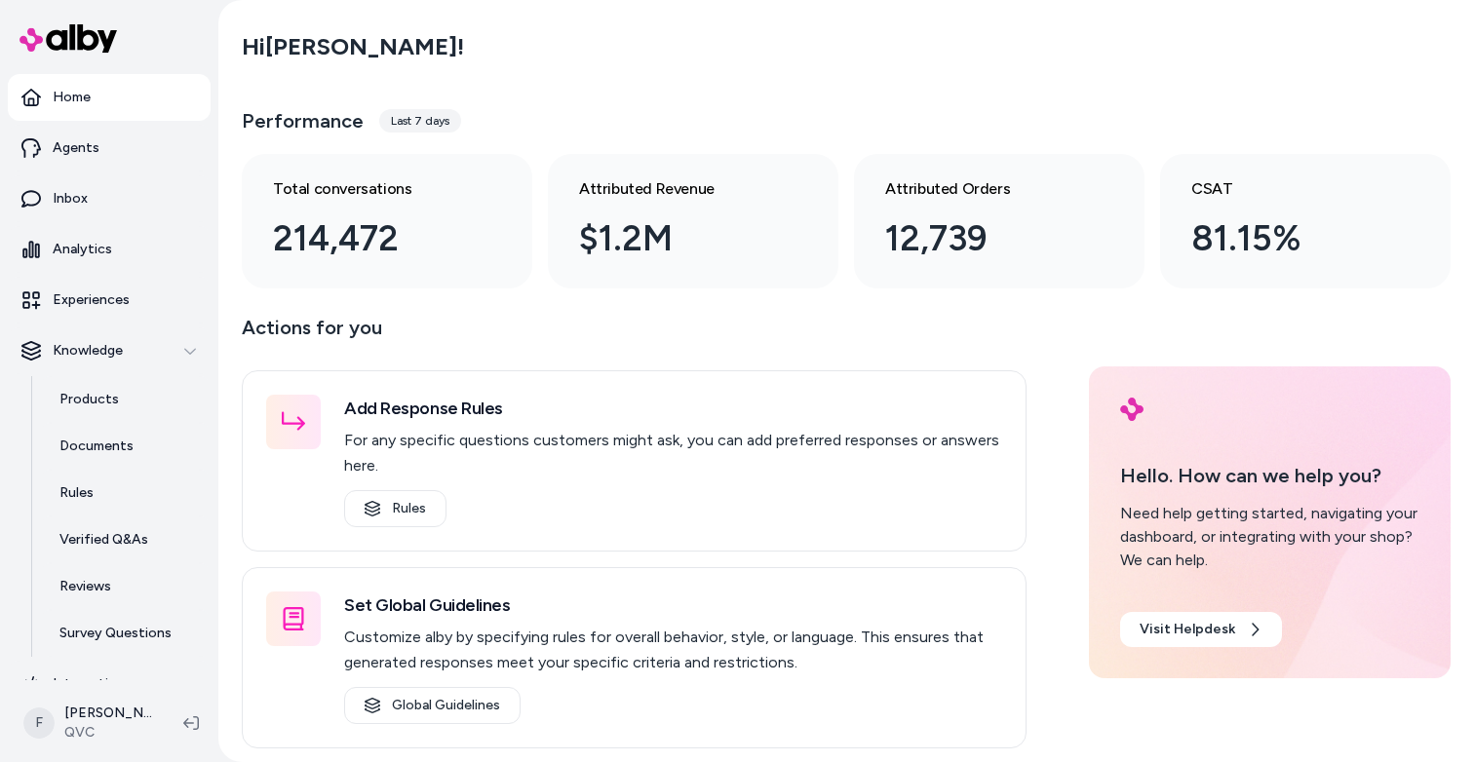
click at [660, 91] on div "Hi [PERSON_NAME] ! Performance Last 7 days Total conversations 214,472 Attribut…" at bounding box center [846, 153] width 1209 height 269
click at [114, 398] on link "Products" at bounding box center [125, 399] width 171 height 47
click at [93, 404] on p "Products" at bounding box center [88, 399] width 59 height 19
click at [100, 390] on p "Products" at bounding box center [88, 399] width 59 height 19
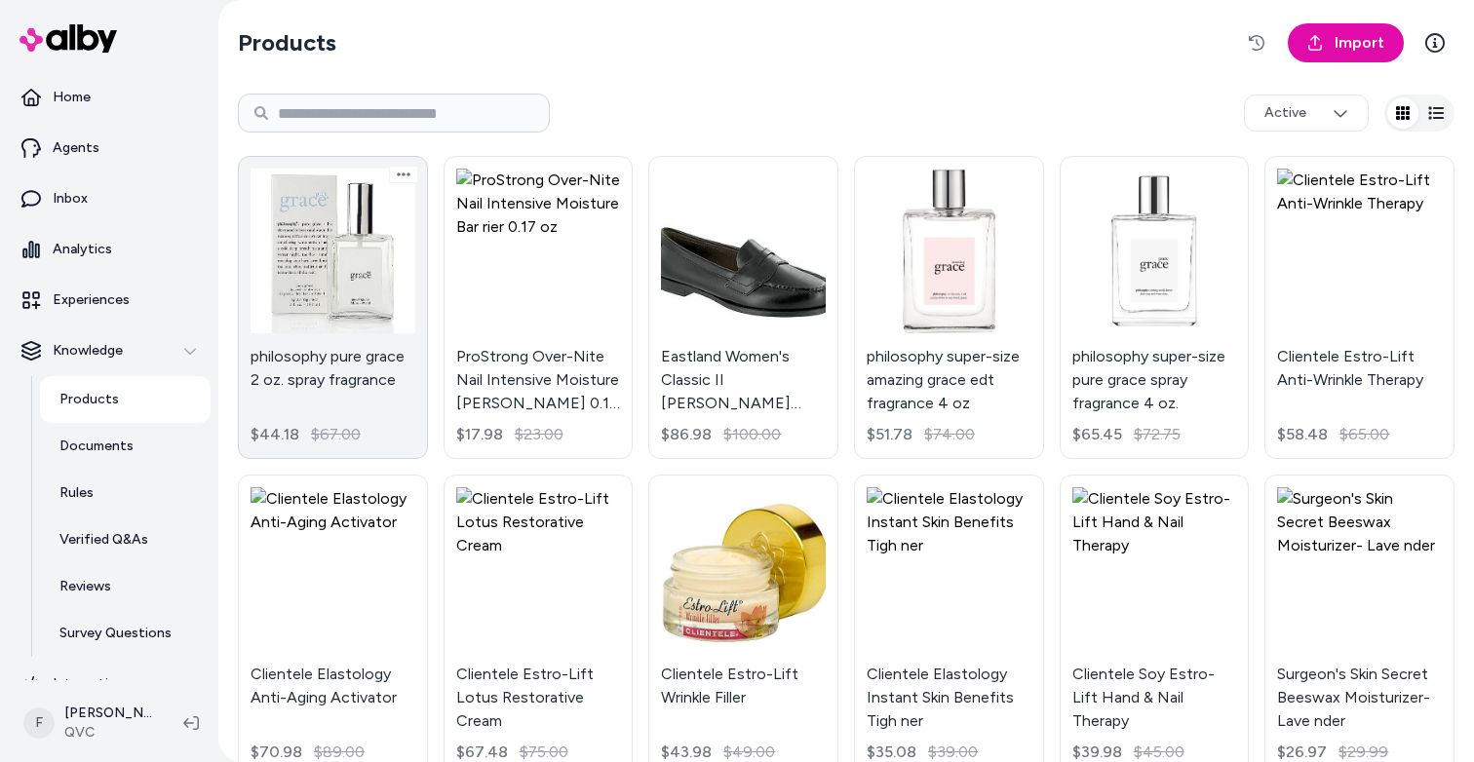
click at [362, 259] on link "philosophy pure grace 2 oz. spray fragrance $44.18 $67.00" at bounding box center [333, 307] width 190 height 303
